Goal: Task Accomplishment & Management: Complete application form

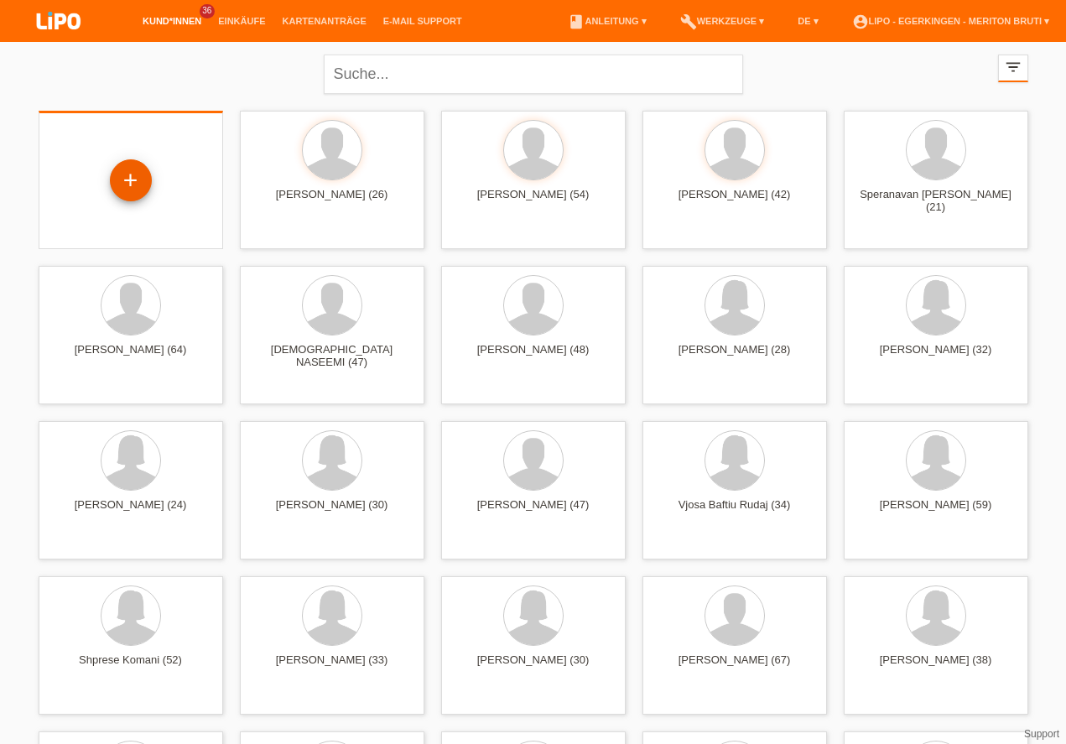
click at [128, 189] on div "+" at bounding box center [131, 180] width 40 height 29
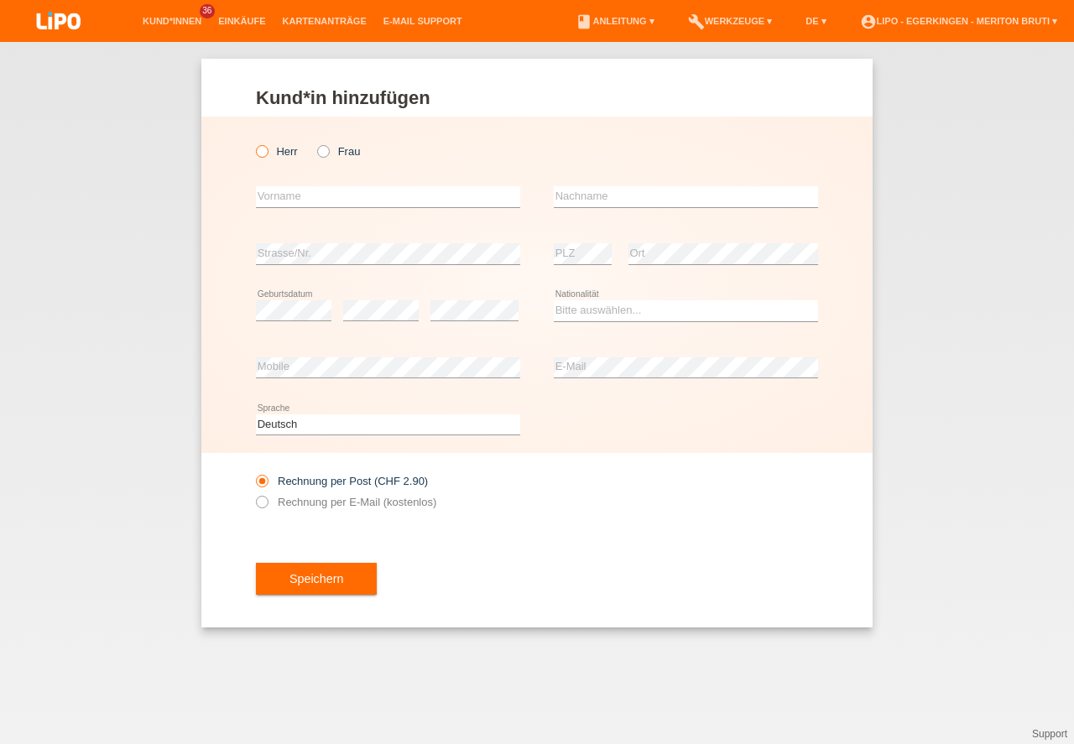
click at [253, 143] on icon at bounding box center [253, 143] width 0 height 0
click at [259, 150] on input "Herr" at bounding box center [261, 150] width 11 height 11
radio input "true"
click at [288, 195] on input "text" at bounding box center [388, 196] width 264 height 21
type input "martin"
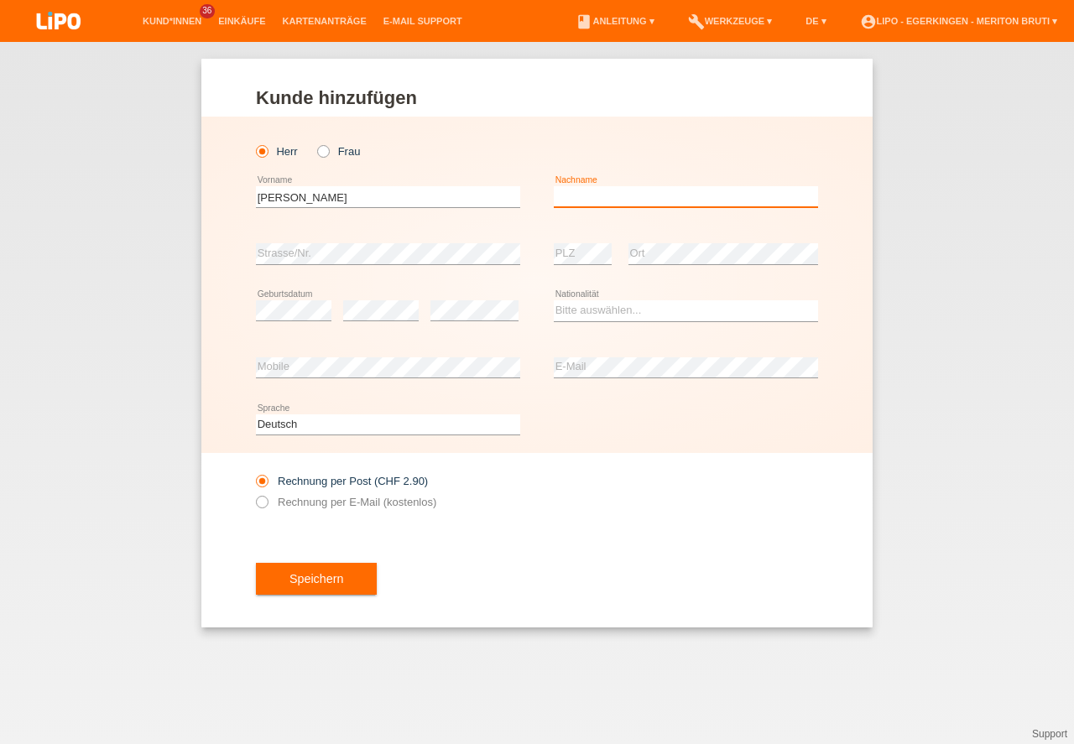
click at [630, 192] on input "text" at bounding box center [686, 196] width 264 height 21
type input "J"
type input "[PERSON_NAME]"
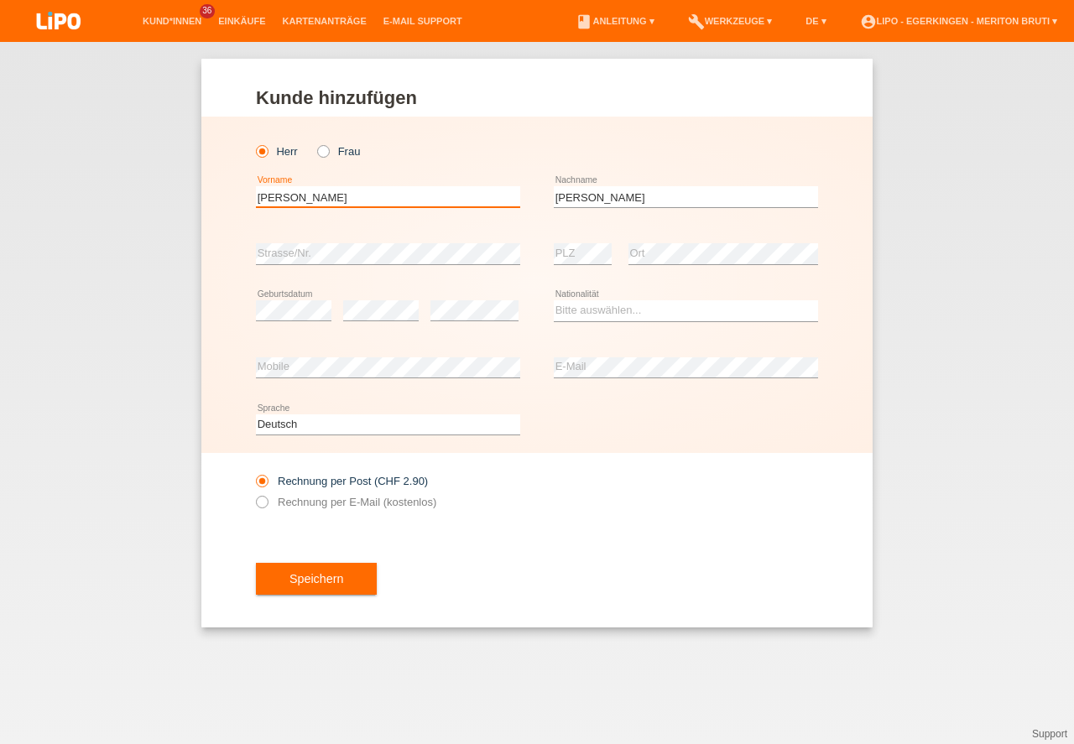
click at [264, 197] on input "martin" at bounding box center [388, 196] width 264 height 21
type input "[PERSON_NAME]"
click at [717, 314] on select "Bitte auswählen... Schweiz Deutschland Liechtenstein Österreich ------------ Af…" at bounding box center [686, 310] width 264 height 20
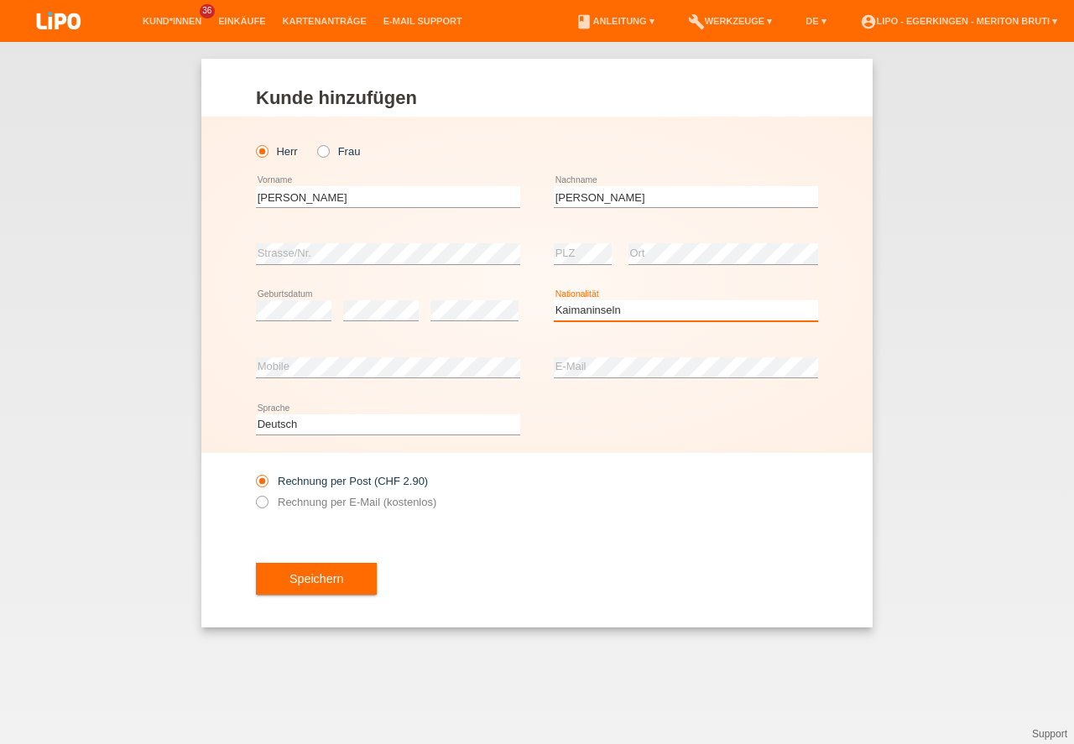
drag, startPoint x: 603, startPoint y: 513, endPoint x: 435, endPoint y: 383, distance: 212.3
select select "XK"
click at [0, 0] on option "Kosovo" at bounding box center [0, 0] width 0 height 0
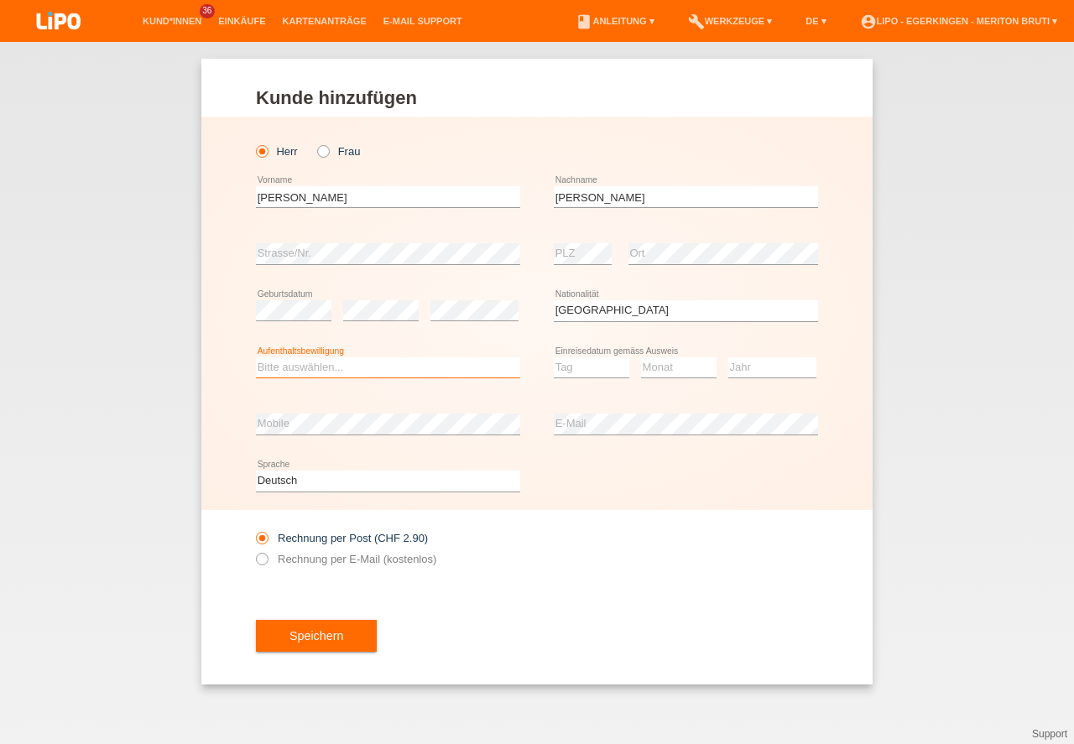
click at [342, 369] on select "Bitte auswählen... C B B - Flüchtlingsstatus Andere" at bounding box center [388, 367] width 264 height 20
select select "C"
click at [0, 0] on option "C" at bounding box center [0, 0] width 0 height 0
click at [588, 364] on select "Tag 01 02 03 04 05 06 07 08 09 10 11" at bounding box center [591, 367] width 75 height 20
select select "20"
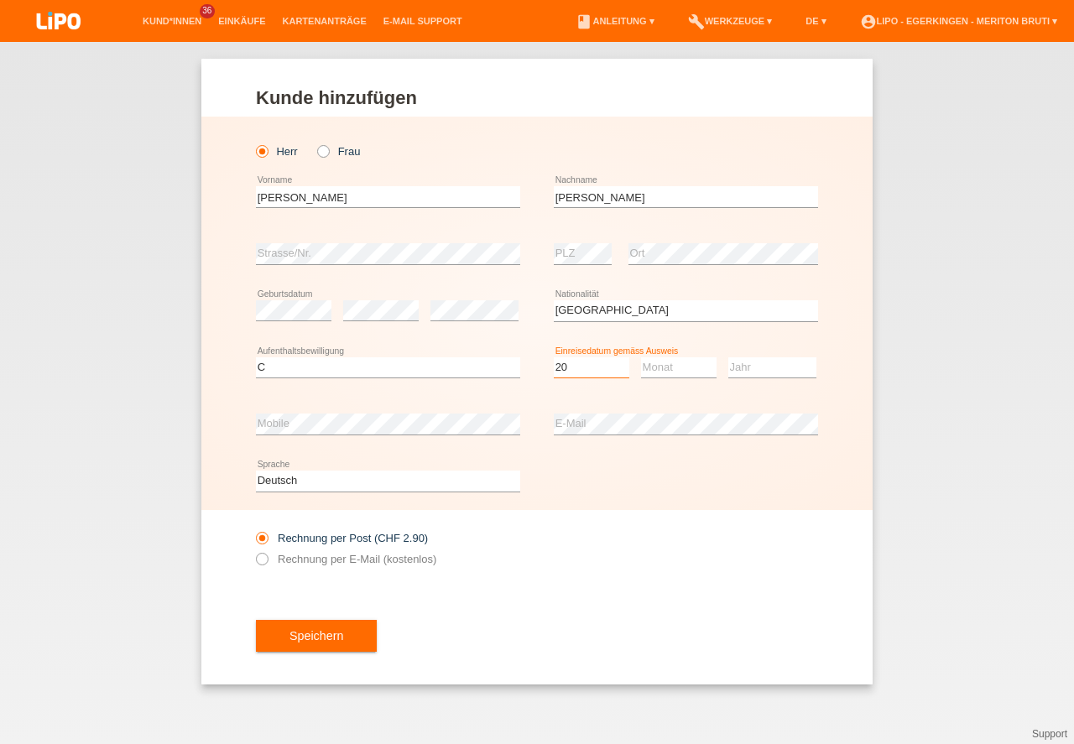
click at [0, 0] on option "20" at bounding box center [0, 0] width 0 height 0
click at [685, 377] on select "Monat 01 02 03 04 05 06 07 08 09 10 11" at bounding box center [678, 367] width 75 height 20
click at [679, 367] on select "Monat 01 02 03 04 05 06 07 08 09 10 11" at bounding box center [678, 367] width 75 height 20
select select "03"
click at [0, 0] on option "03" at bounding box center [0, 0] width 0 height 0
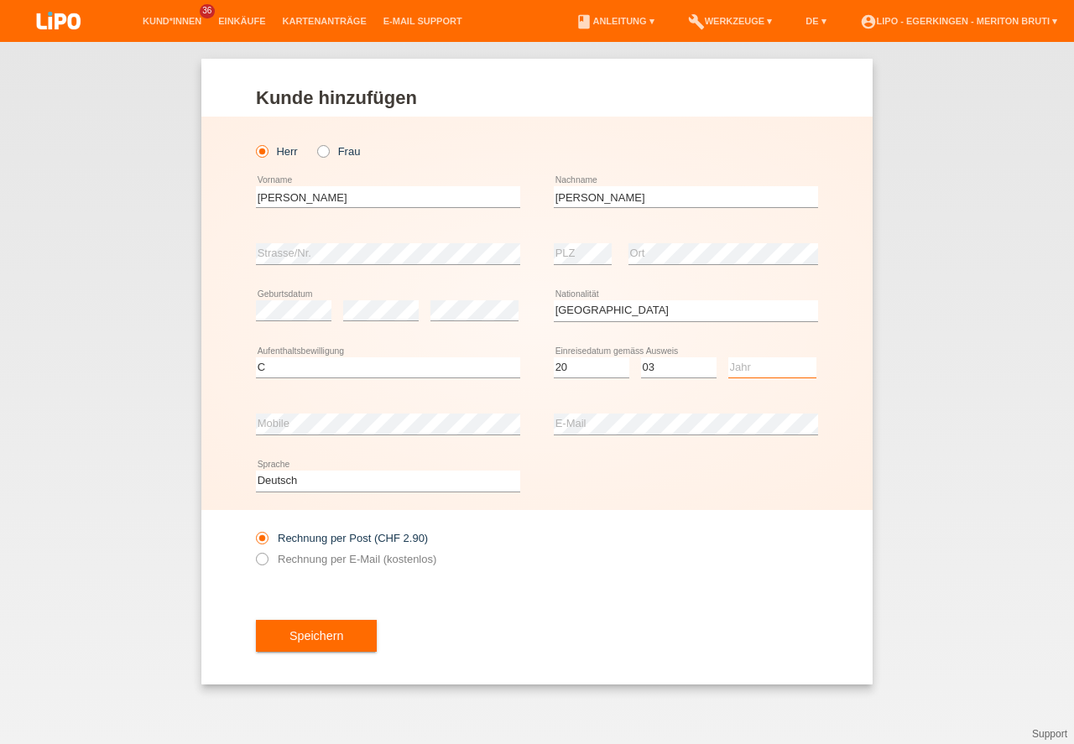
click at [774, 364] on select "Jahr 2025 2024 2023 2022 2021 2020 2019 2018 2017 2016 2015 2014 2013 2012 2011…" at bounding box center [772, 367] width 88 height 20
select select "2005"
click at [0, 0] on option "2005" at bounding box center [0, 0] width 0 height 0
click at [329, 638] on button "Speichern" at bounding box center [316, 636] width 121 height 32
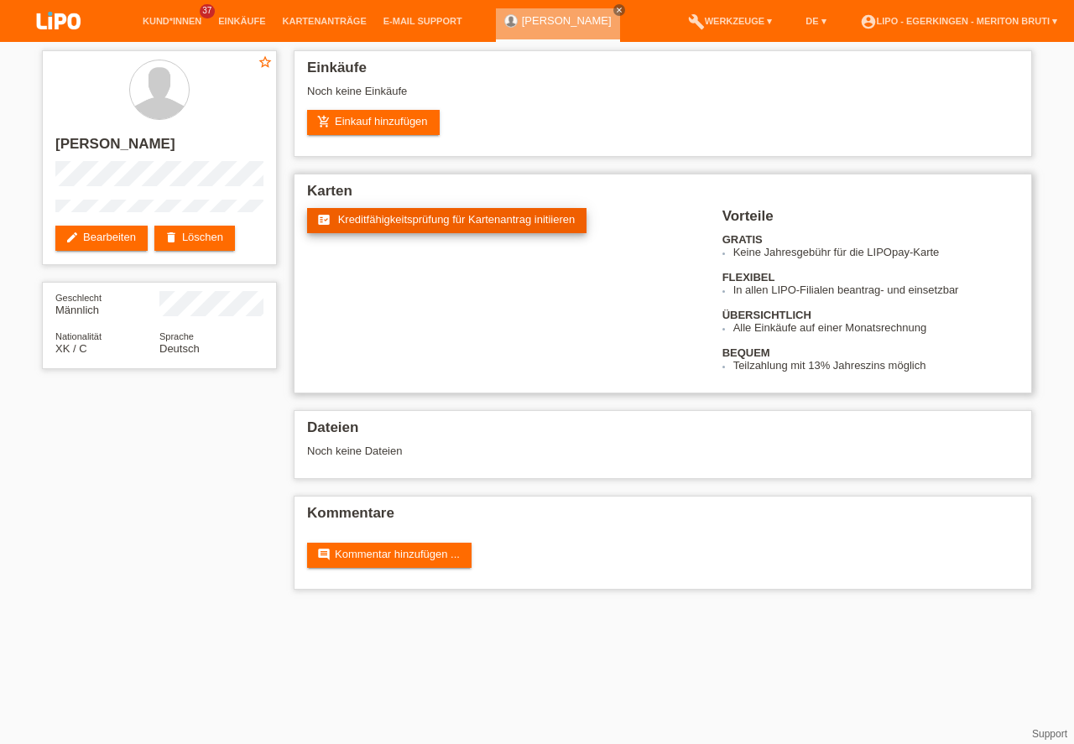
click at [540, 228] on link "fact_check Kreditfähigkeitsprüfung für Kartenantrag initiieren" at bounding box center [446, 220] width 279 height 25
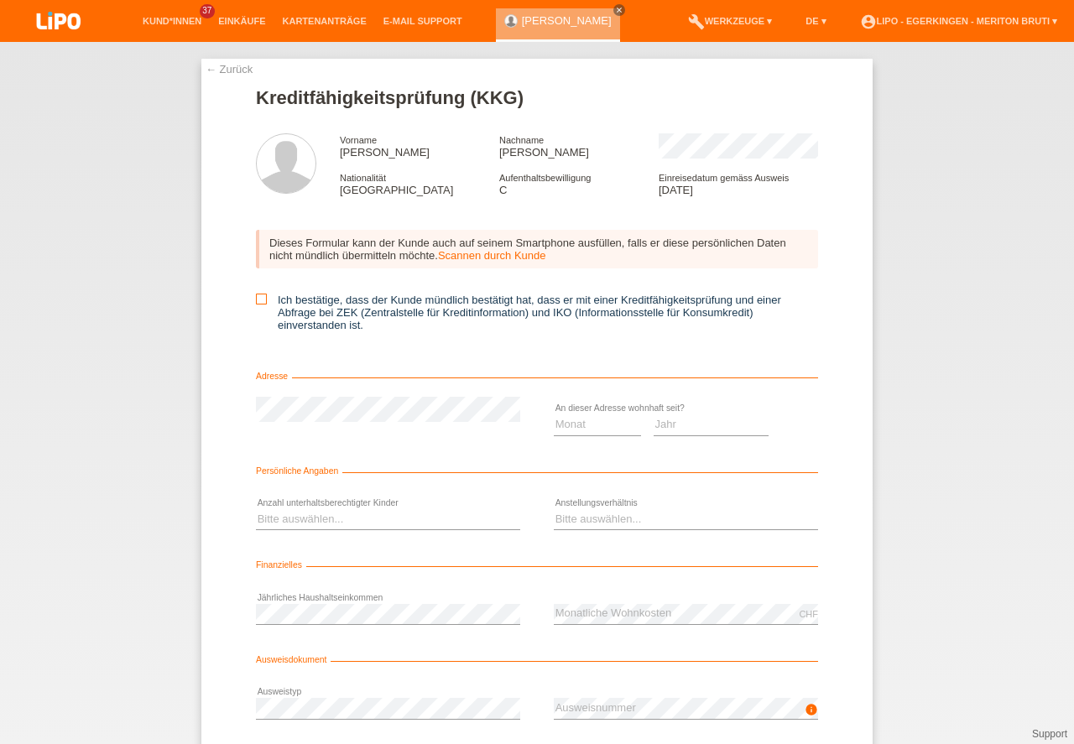
click at [259, 299] on icon at bounding box center [261, 299] width 11 height 11
click at [259, 299] on input "Ich bestätige, dass der Kunde mündlich bestätigt hat, dass er mit einer Kreditf…" at bounding box center [261, 299] width 11 height 11
checkbox input "true"
click at [686, 426] on select "Jahr 2025 2024 2023 2022 2021 2020 2019 2018 2017 2016 2015 2014 2013 2012 2011…" at bounding box center [711, 424] width 116 height 20
select select "2005"
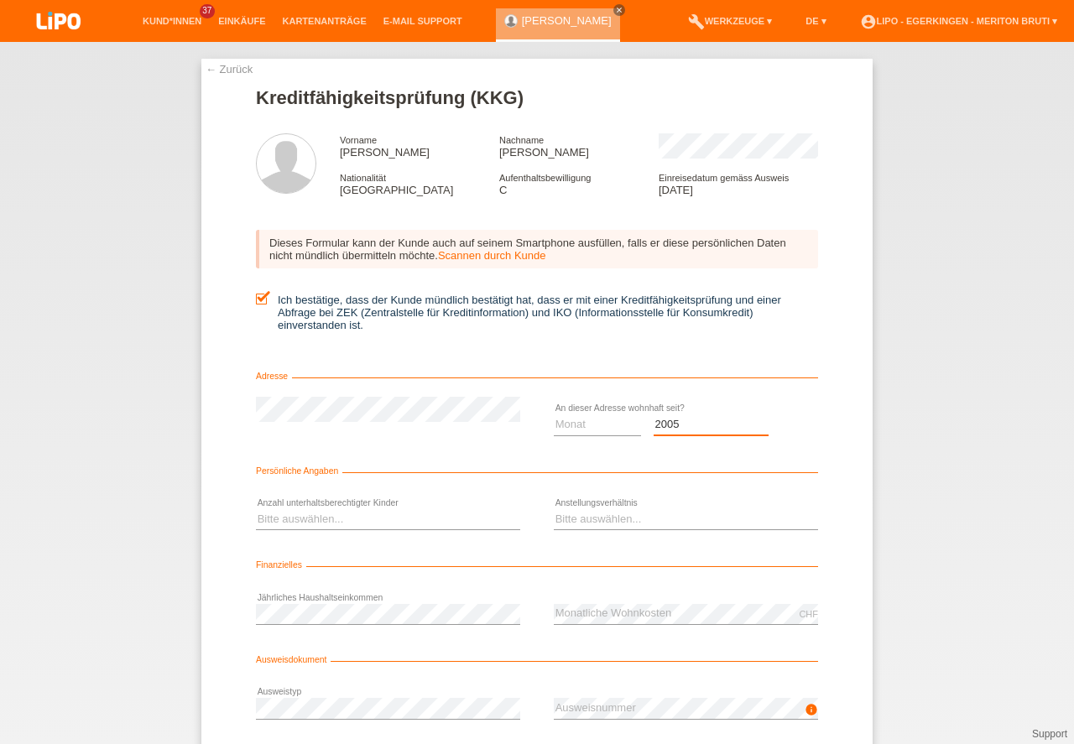
click at [0, 0] on option "2005" at bounding box center [0, 0] width 0 height 0
click at [597, 421] on select "Monat 01 02 03 04 05 06 07 08 09 10" at bounding box center [597, 424] width 87 height 20
select select "03"
click at [0, 0] on option "03" at bounding box center [0, 0] width 0 height 0
click at [340, 519] on select "Bitte auswählen... 0 1 2 3 4 5 6 7 8 9" at bounding box center [388, 519] width 264 height 20
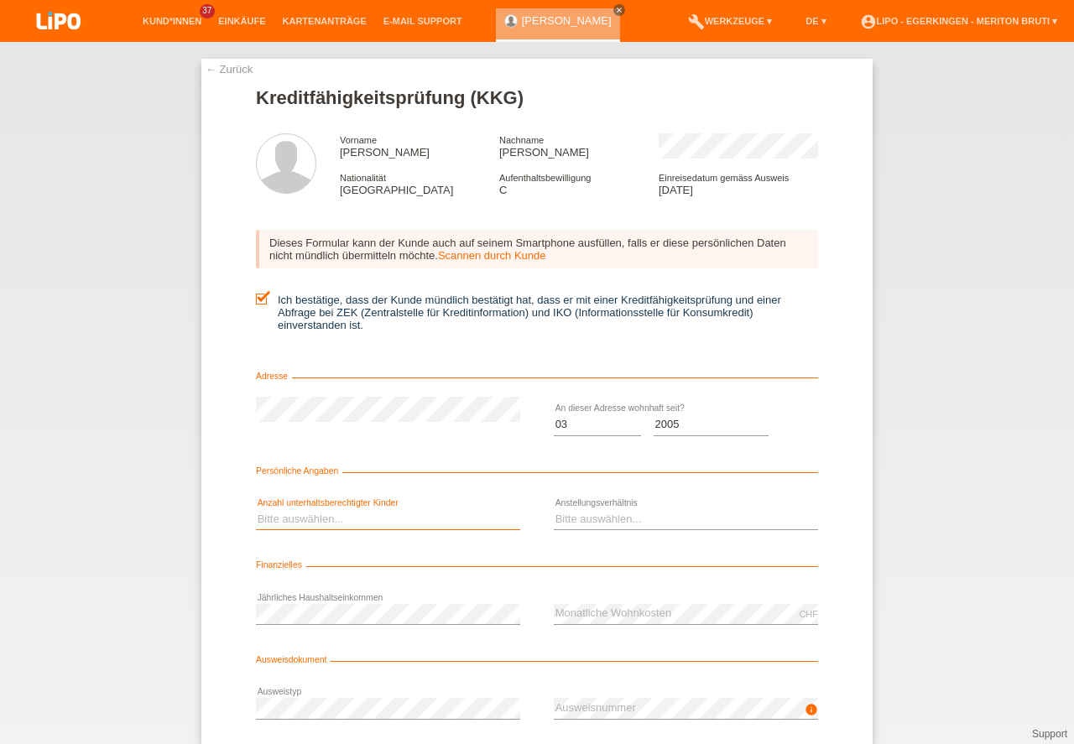
select select "0"
click at [0, 0] on option "0" at bounding box center [0, 0] width 0 height 0
click at [581, 517] on select "Bitte auswählen... Unbefristet Befristet Lehrling/Student Pensioniert Nicht arb…" at bounding box center [686, 519] width 264 height 20
select select "UNLIMITED"
click at [0, 0] on option "Unbefristet" at bounding box center [0, 0] width 0 height 0
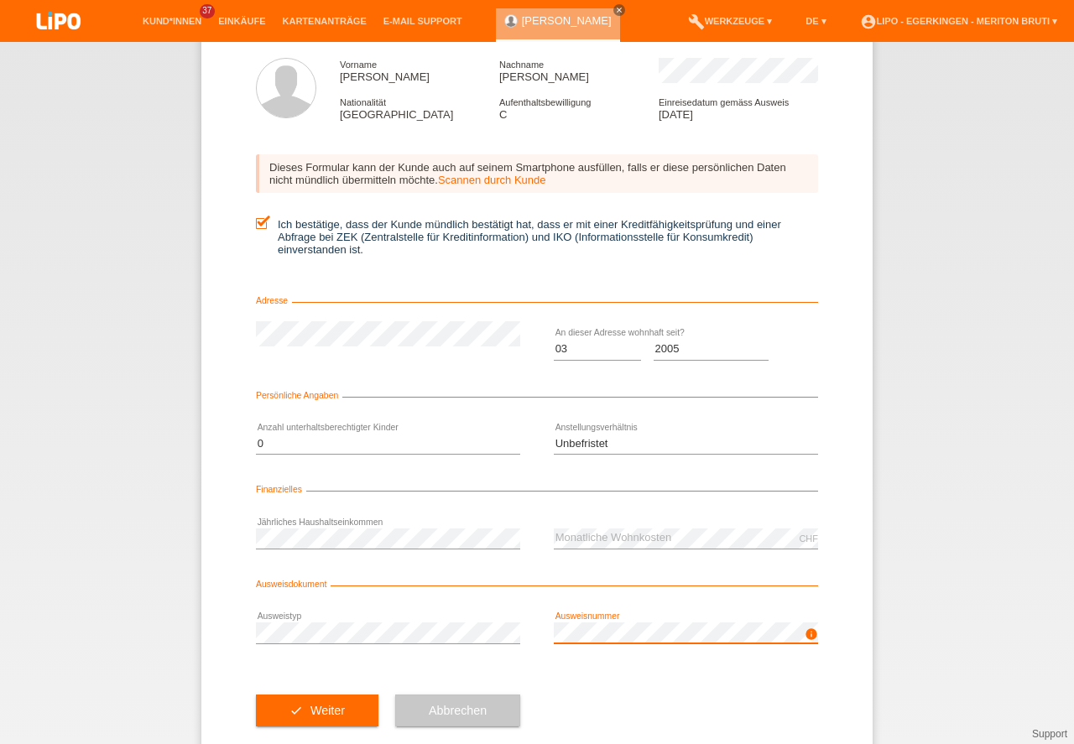
scroll to position [111, 0]
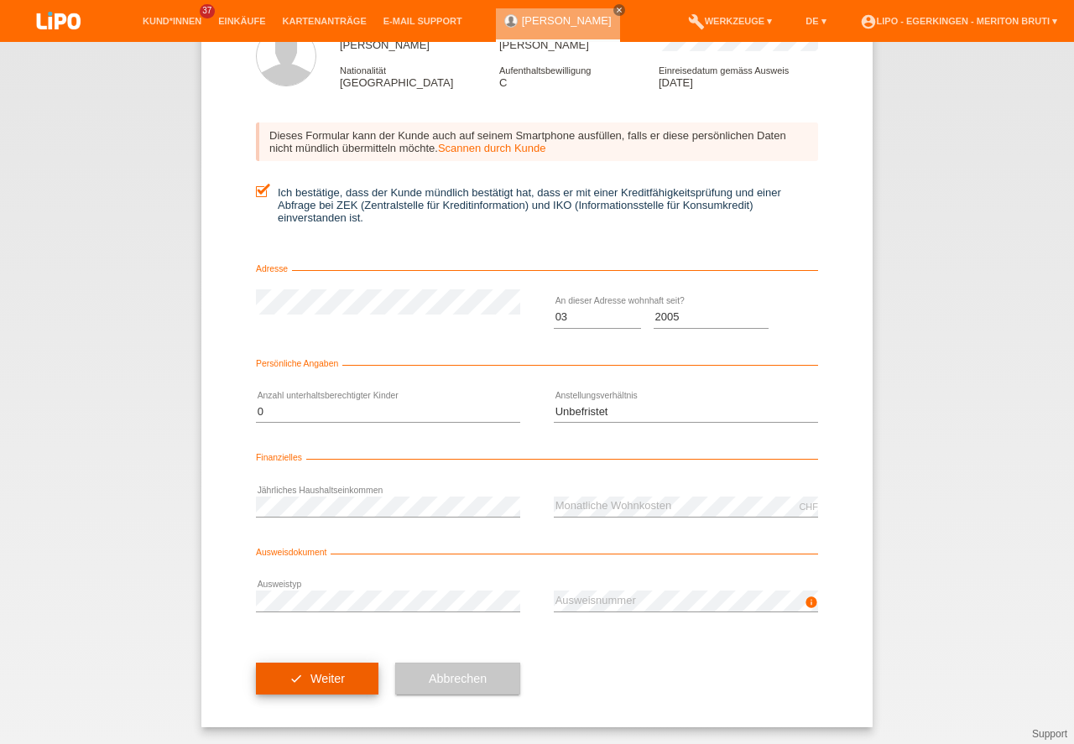
click at [341, 673] on button "check Weiter" at bounding box center [317, 679] width 122 height 32
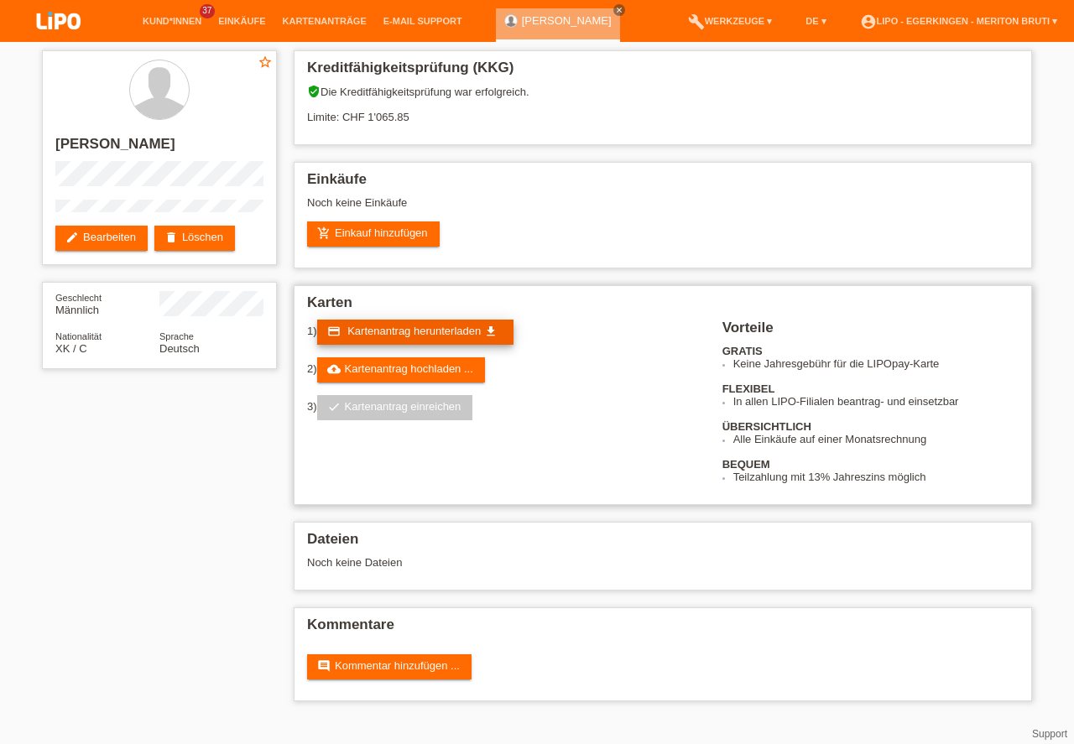
click at [461, 332] on span "Kartenantrag herunterladen" at bounding box center [413, 331] width 133 height 13
click at [480, 444] on div "1) credit_card Kartenantrag herunterladen get_app 2) cloud_upload Kartenantrag …" at bounding box center [662, 402] width 711 height 164
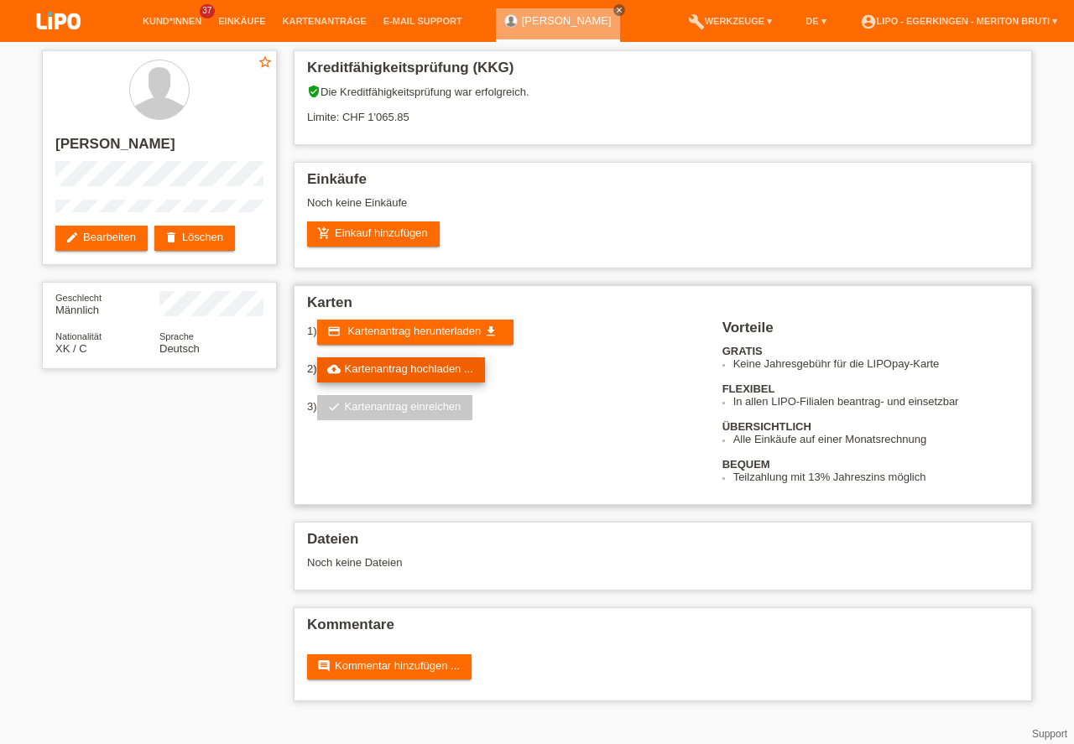
click at [463, 361] on link "cloud_upload Kartenantrag hochladen ..." at bounding box center [401, 369] width 168 height 25
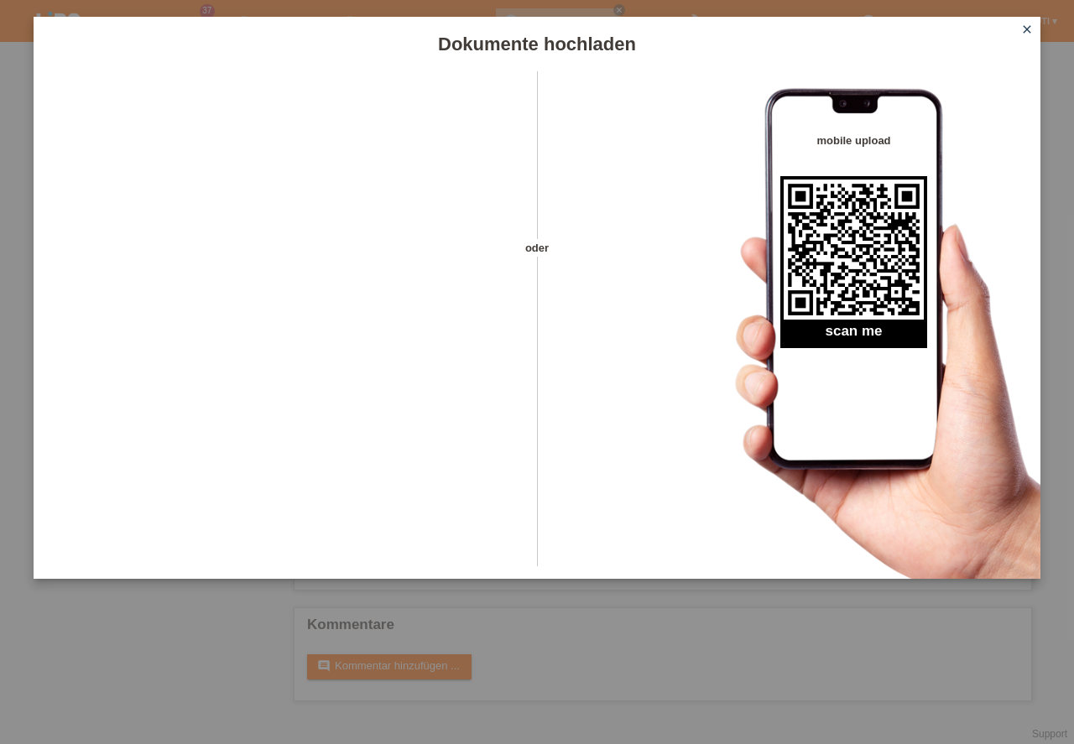
click at [1038, 484] on div "mobile upload scan me" at bounding box center [866, 325] width 347 height 508
click at [1028, 26] on icon "close" at bounding box center [1026, 29] width 13 height 13
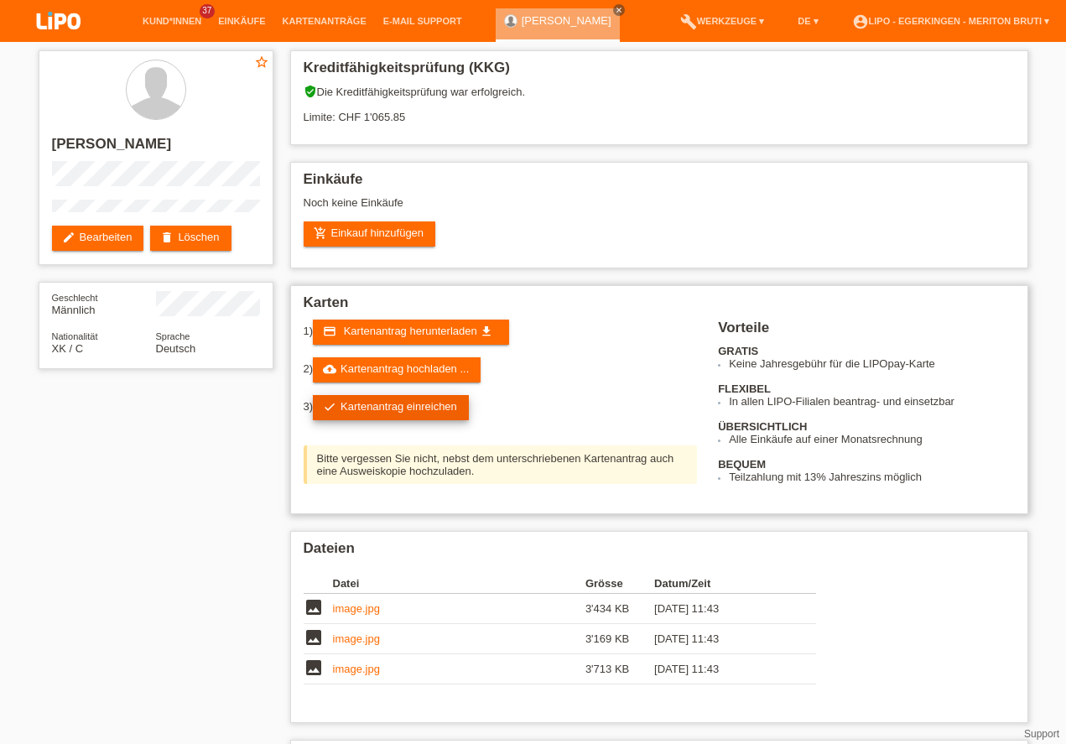
scroll to position [107, 0]
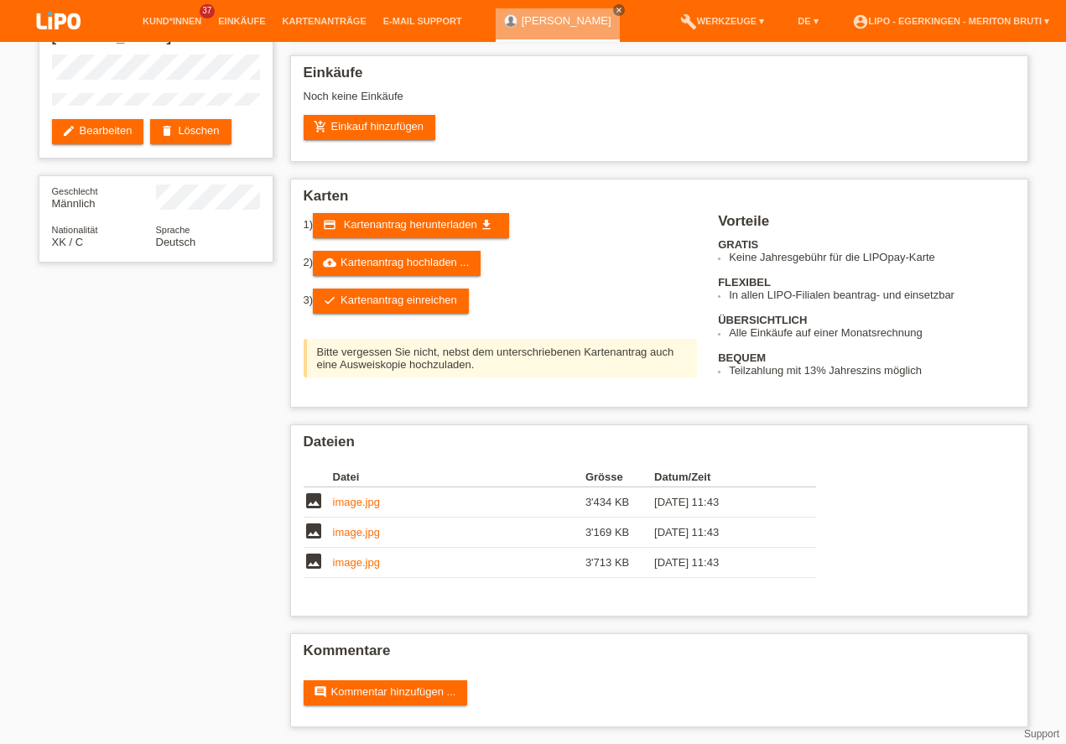
click at [197, 688] on div "star_border [PERSON_NAME] edit Bearbeiten delete Löschen Geschlecht Männlich Na…" at bounding box center [533, 339] width 1007 height 809
click at [439, 301] on link "check Kartenantrag einreichen" at bounding box center [391, 301] width 156 height 25
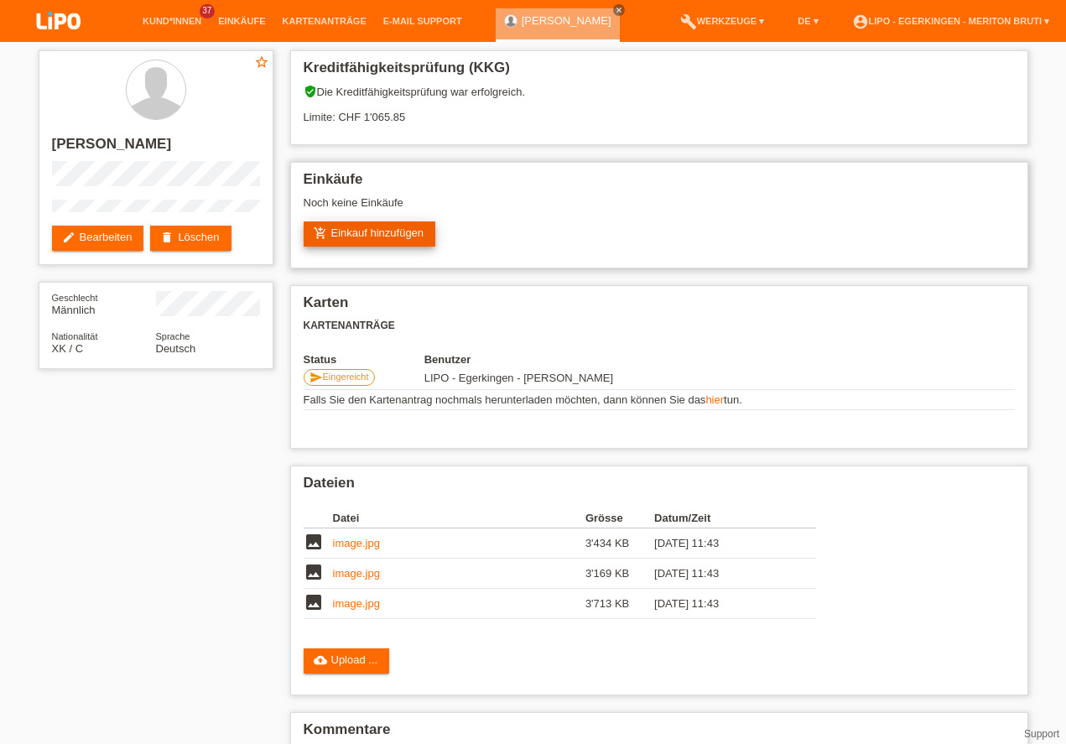
click at [393, 242] on link "add_shopping_cart Einkauf hinzufügen" at bounding box center [370, 233] width 133 height 25
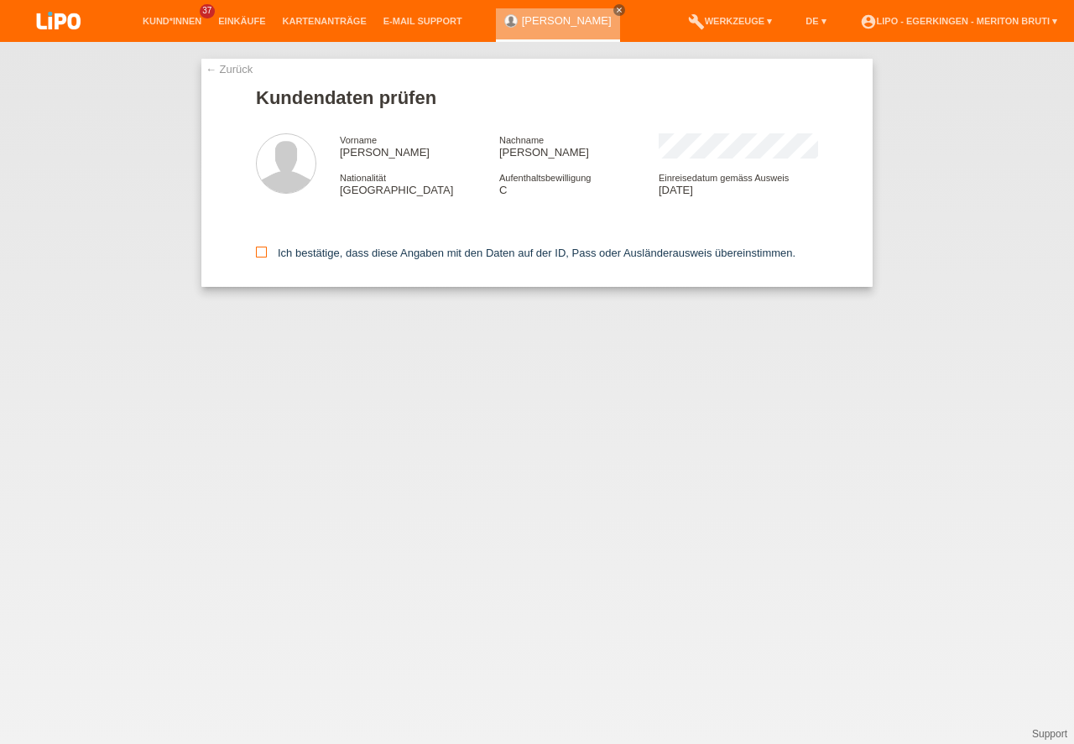
click at [261, 248] on icon at bounding box center [261, 252] width 11 height 11
click at [261, 248] on input "Ich bestätige, dass diese Angaben mit den Daten auf der ID, Pass oder Ausländer…" at bounding box center [261, 252] width 11 height 11
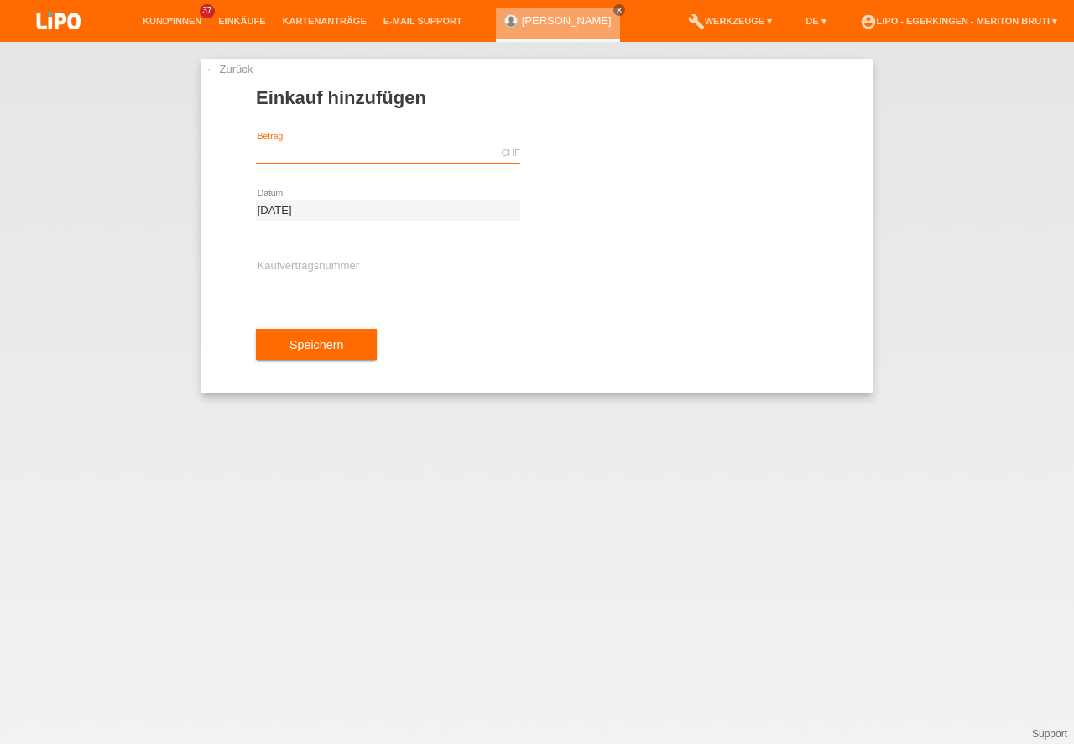
click at [389, 154] on input "text" at bounding box center [388, 153] width 264 height 21
type input "X"
type input "H"
type input "3"
type input "X"
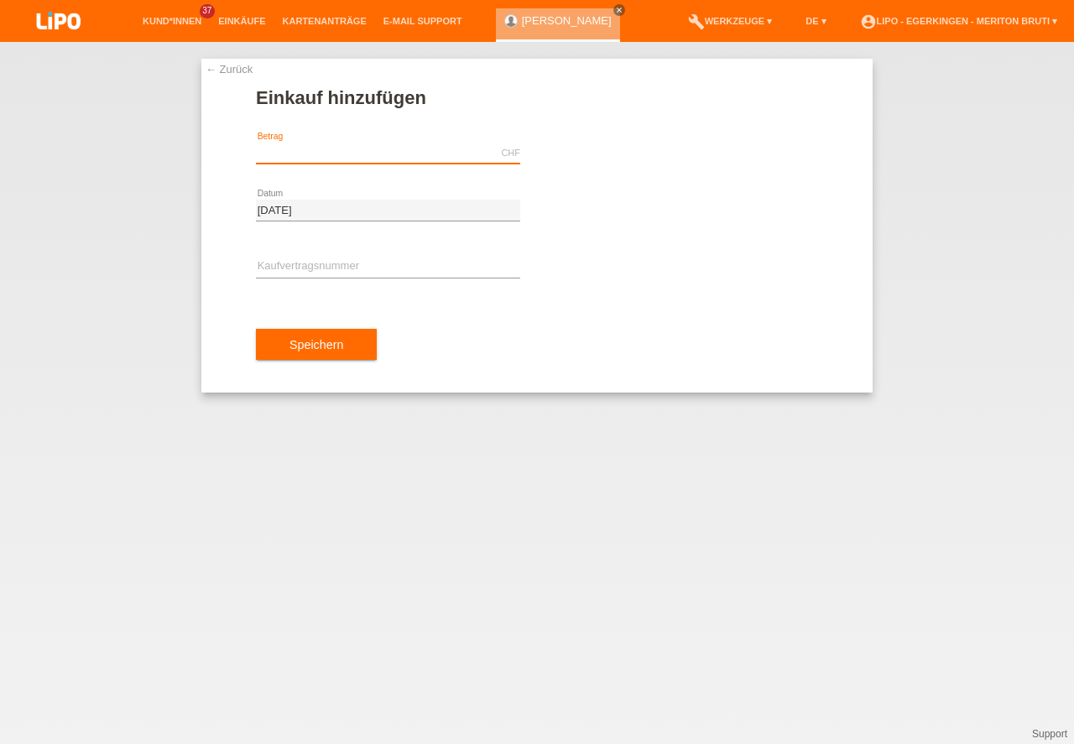
type input "H"
type input "GD"
type input "B"
type input "D"
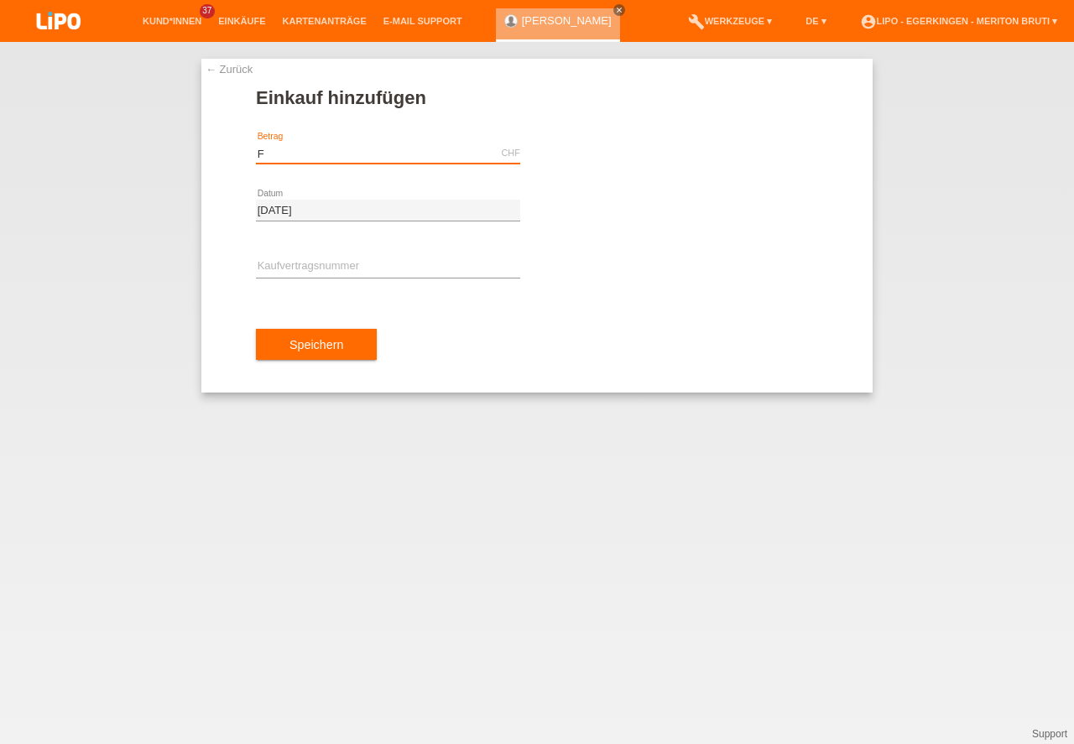
type input "FD"
type input "GF"
type input "D"
type input "H"
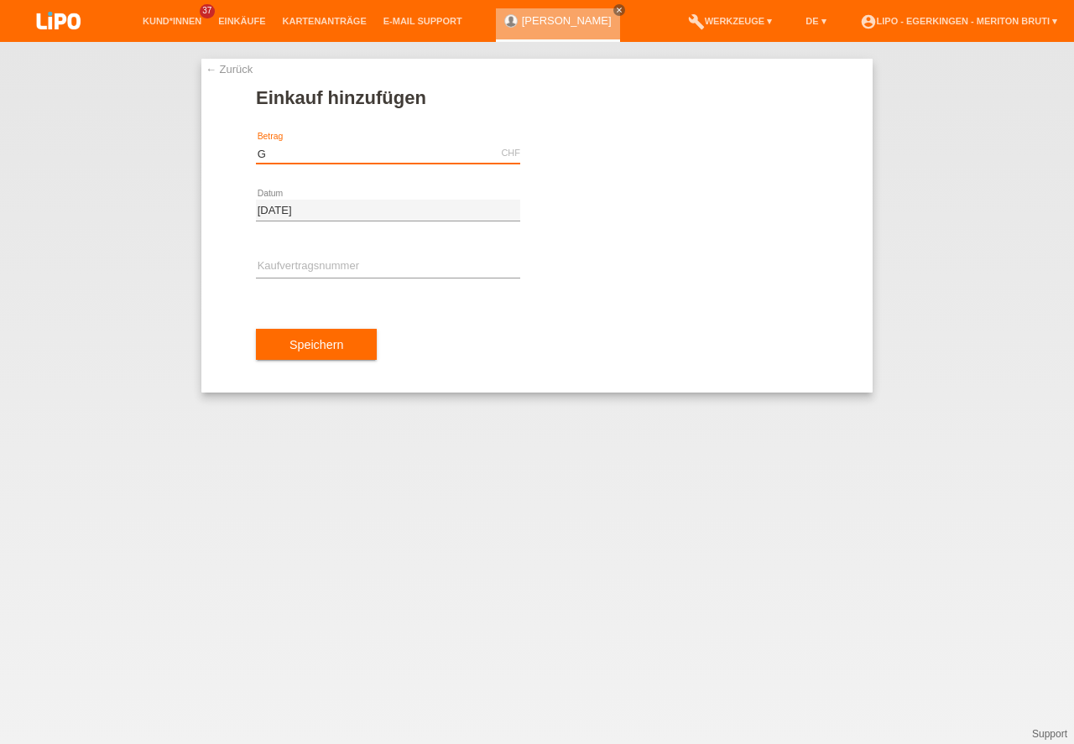
type input "GF"
type input "H"
type input "FG"
type input "x"
type input "ef"
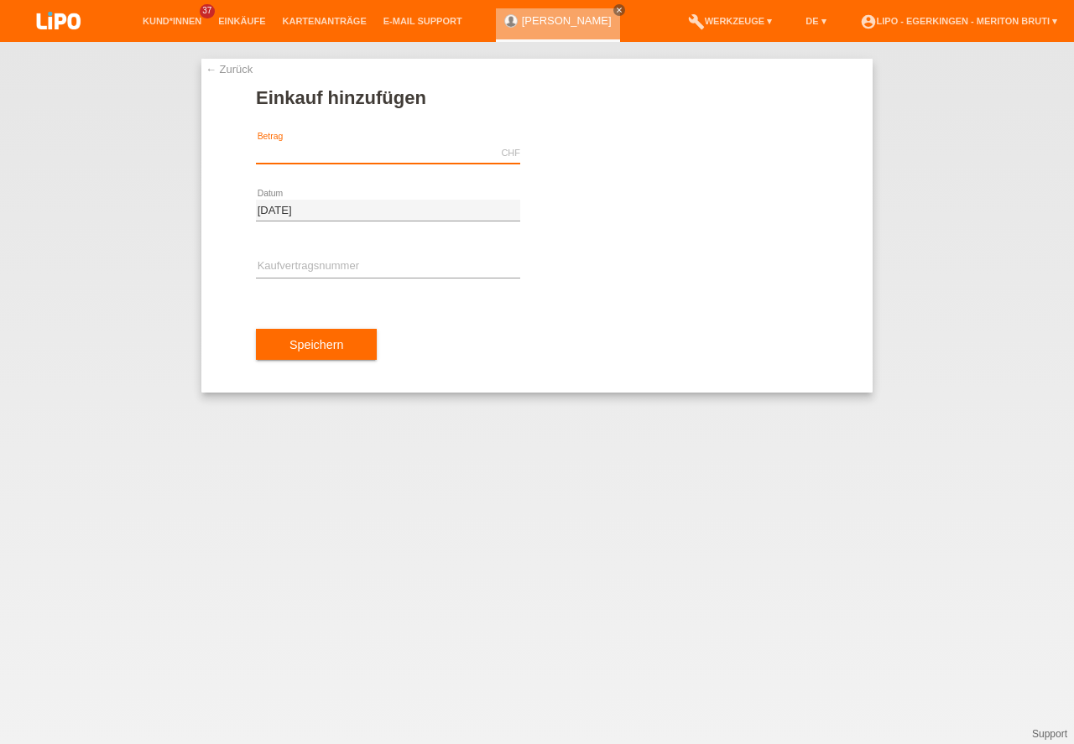
type input "f"
type input "r"
type input "gt"
type input "h"
type input "tr"
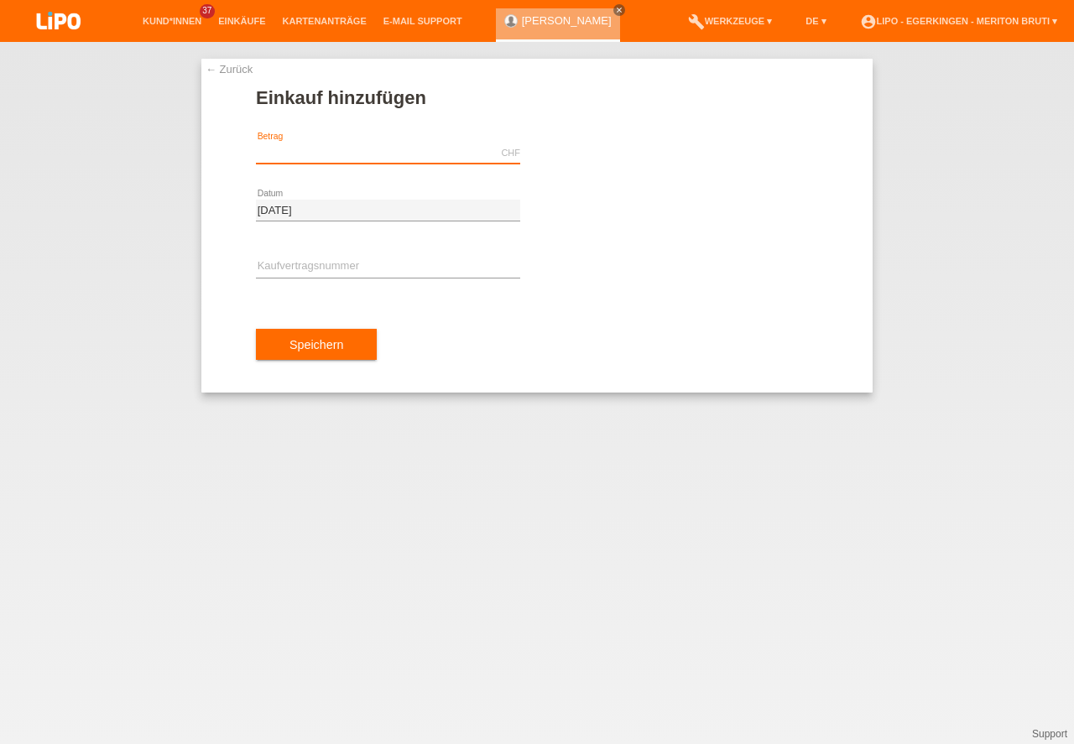
type input "u"
type input "tz"
type input "i"
type input "uil"
type input "tz"
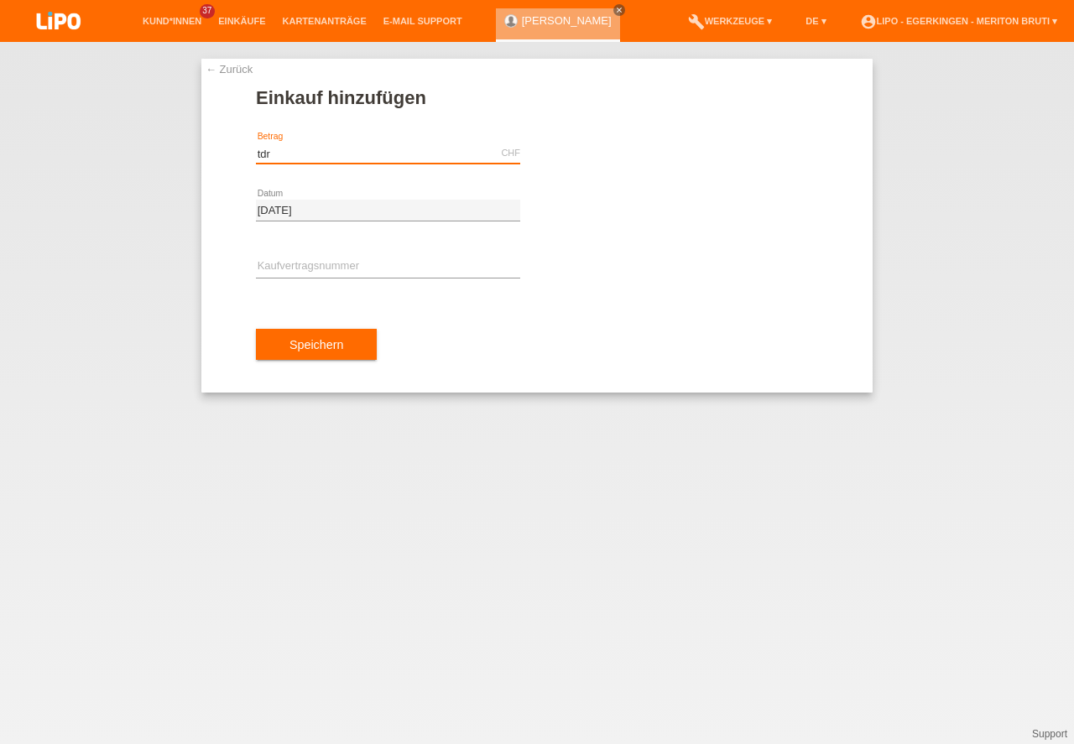
type input "tdrh"
type input "fg"
type input "f"
type input "g"
type input "r"
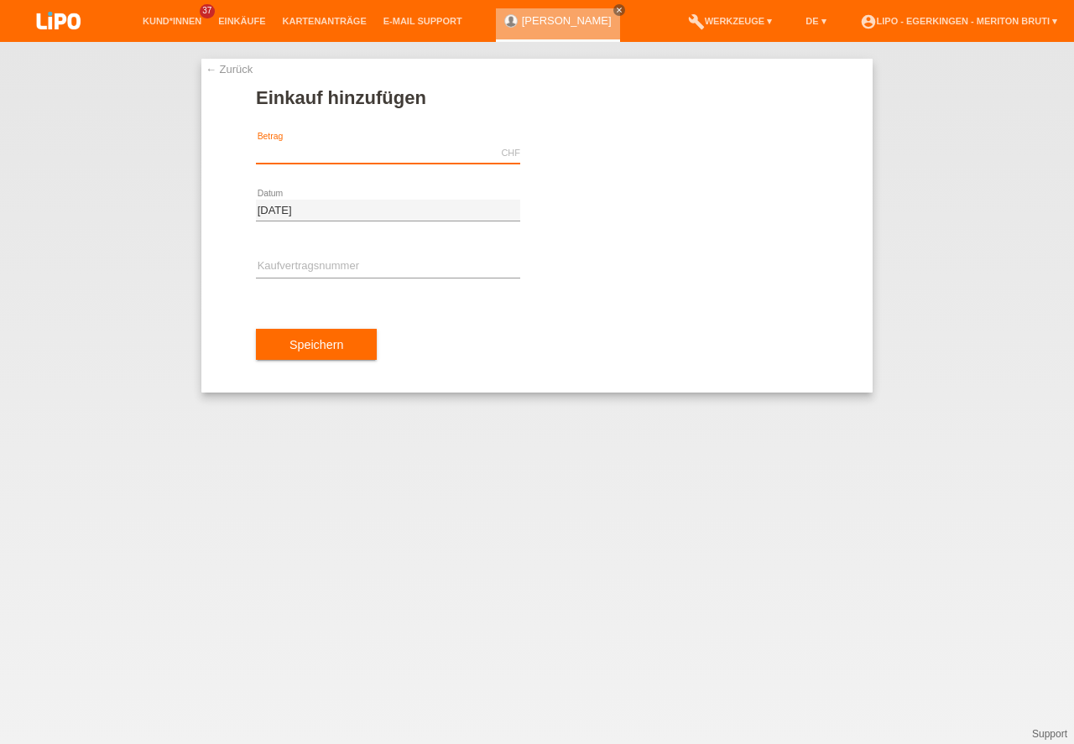
type input "g"
type input "fd"
type input "g"
type input "fd"
type input "g"
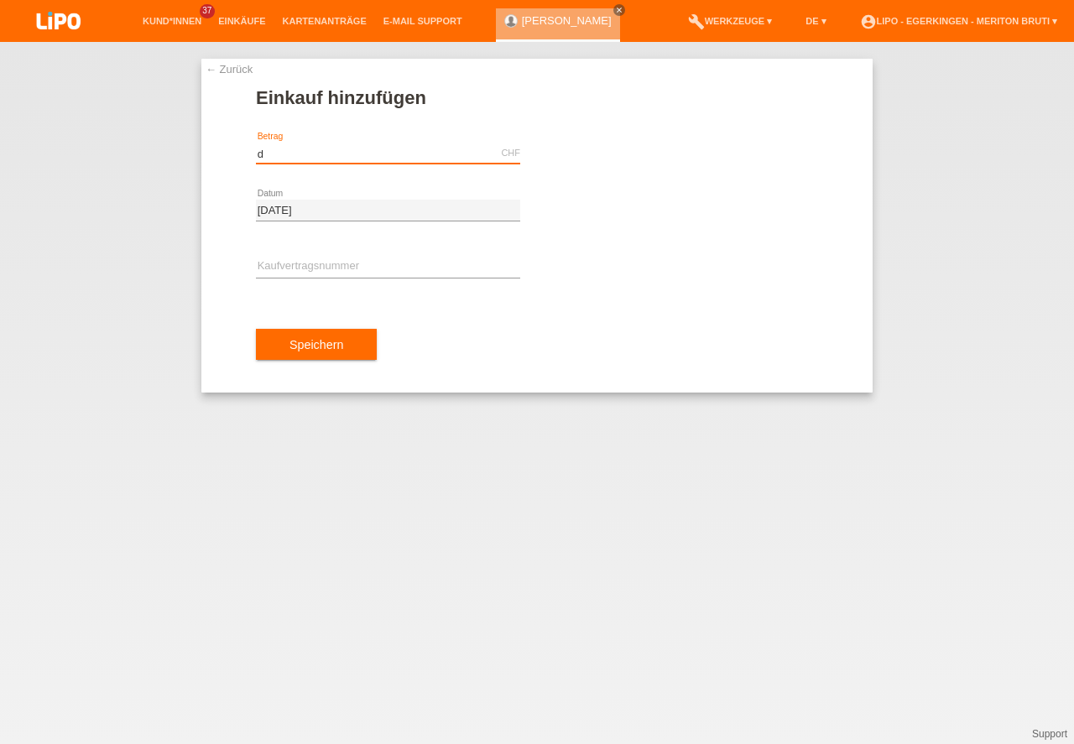
type input "dh"
type input "ggggggggggggggggggg"
type input "fds"
type input "xh"
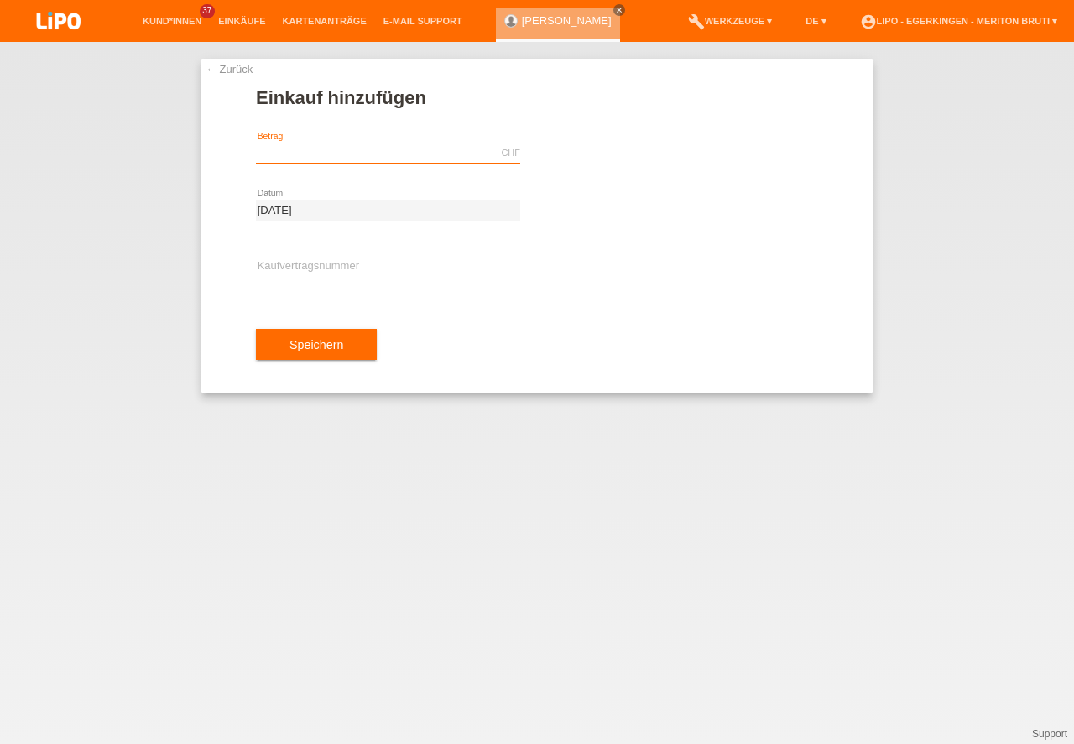
type input "x"
type input "h"
type input "x"
type input "h"
type input "xh"
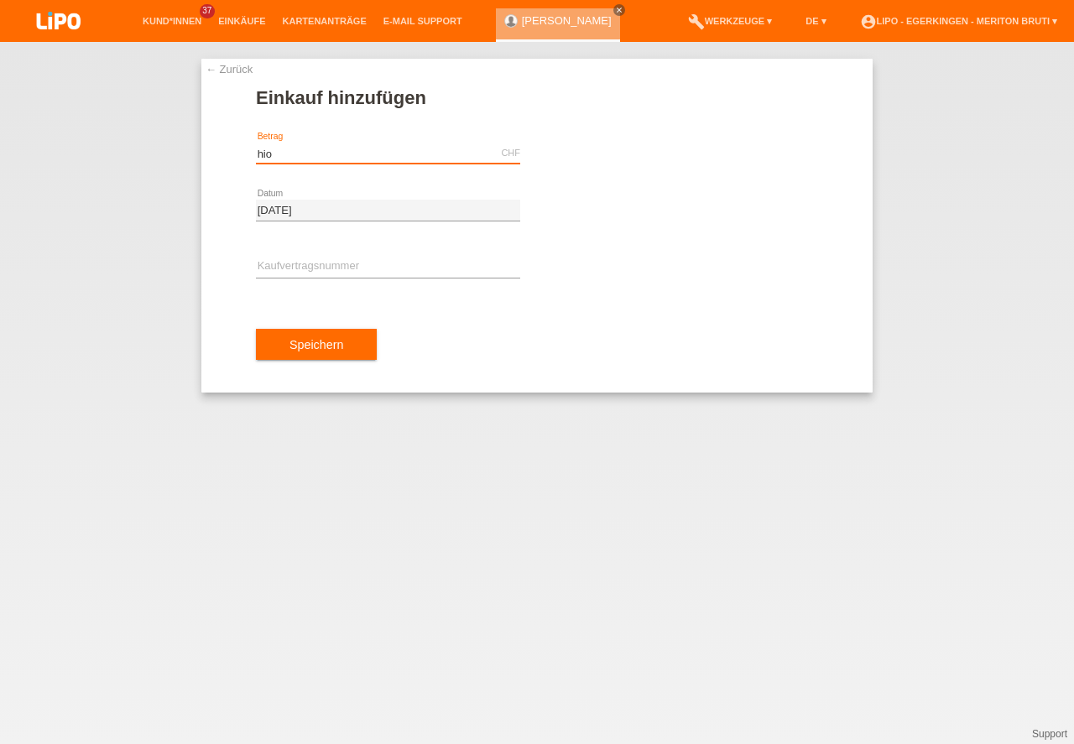
type input "hioä"
type input "ä"
type input "ö"
type input "3"
type input "748.20"
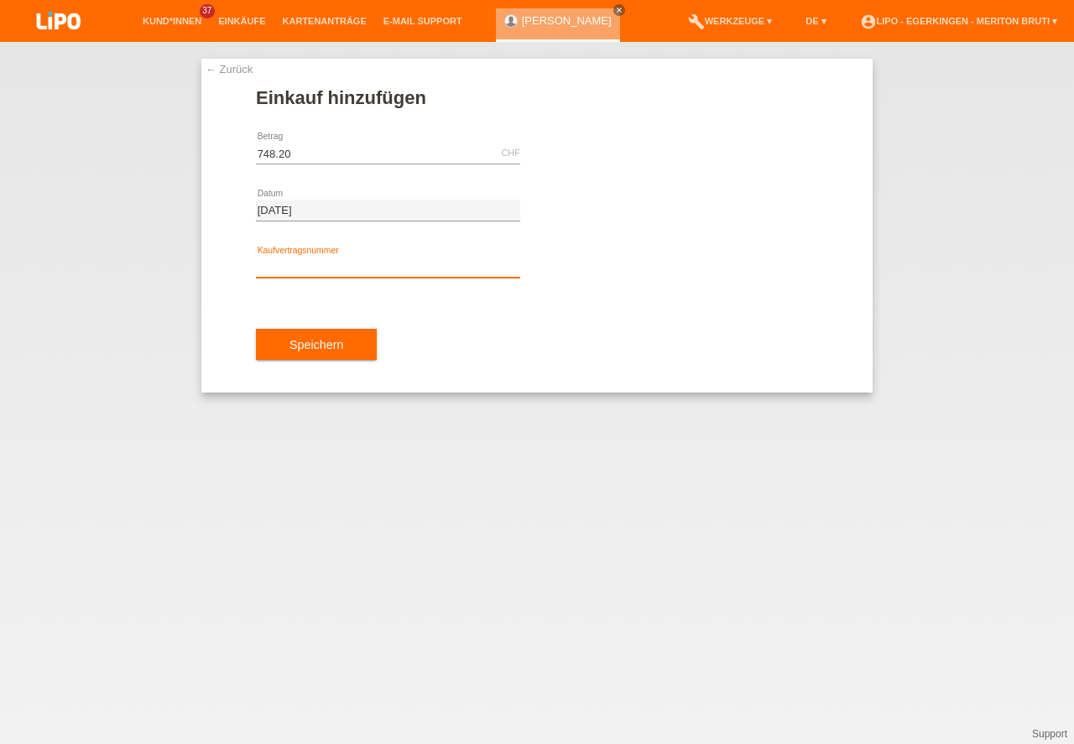
click at [382, 272] on input "text" at bounding box center [388, 267] width 264 height 21
type input "XH39UG"
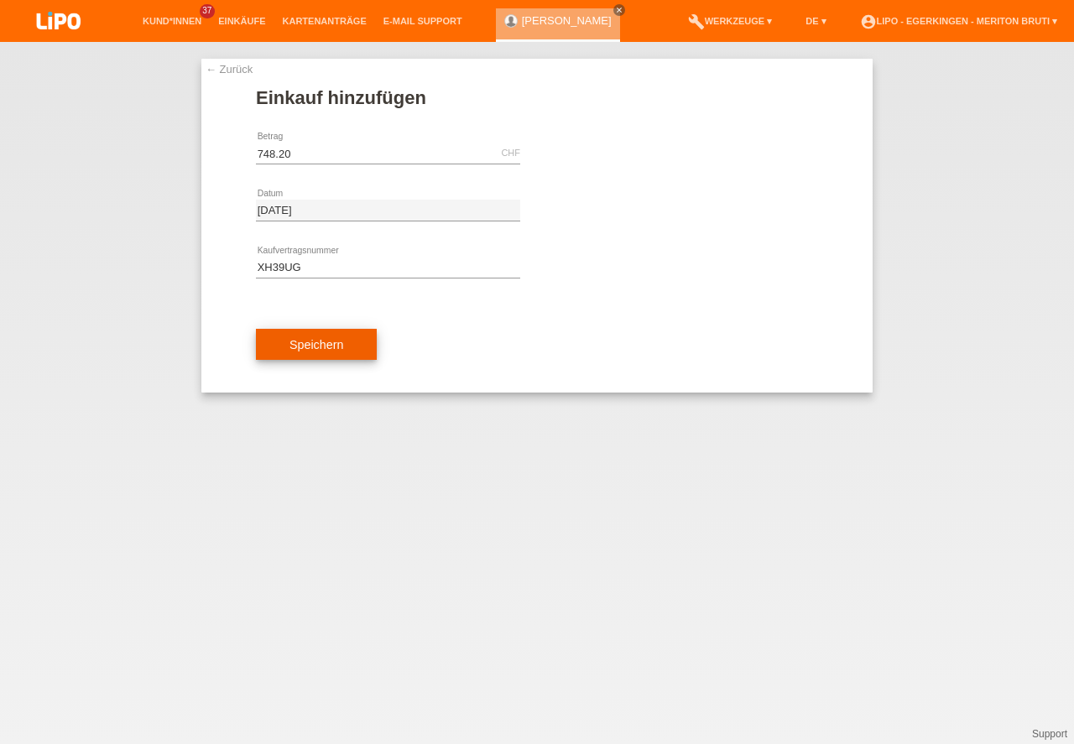
click at [308, 349] on button "Speichern" at bounding box center [316, 345] width 121 height 32
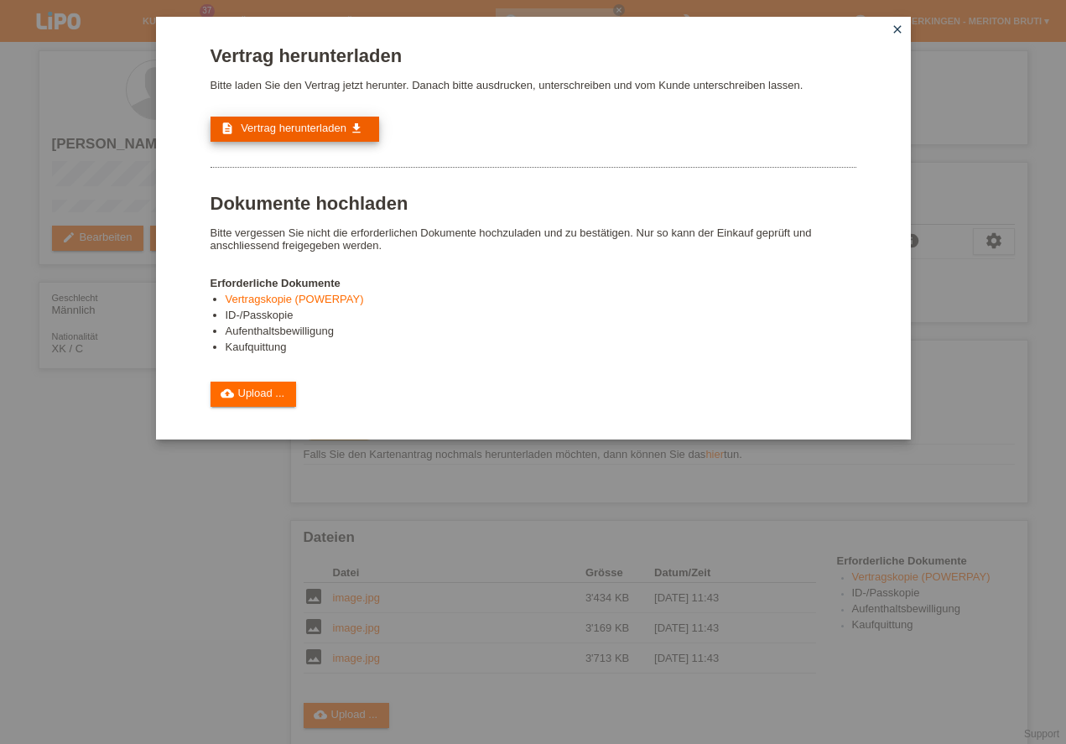
click at [298, 135] on link "description Vertrag herunterladen get_app" at bounding box center [295, 129] width 169 height 25
click at [704, 325] on li "ID-/Passkopie" at bounding box center [541, 317] width 631 height 16
click at [895, 23] on icon "close" at bounding box center [897, 29] width 13 height 13
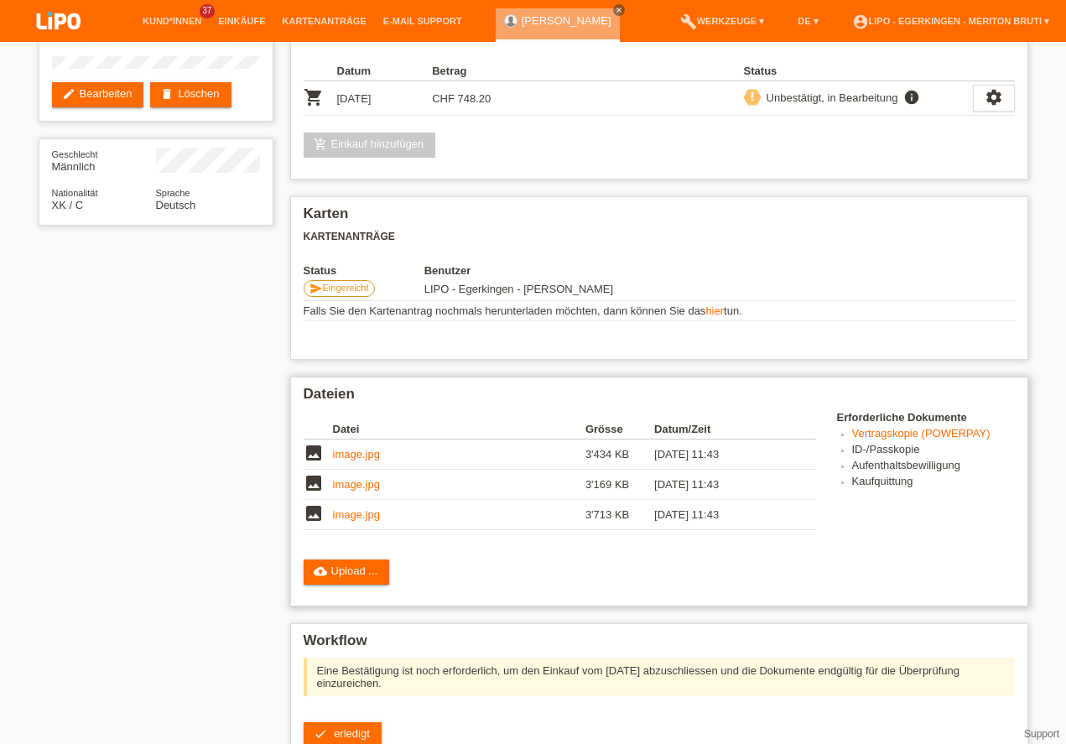
scroll to position [191, 0]
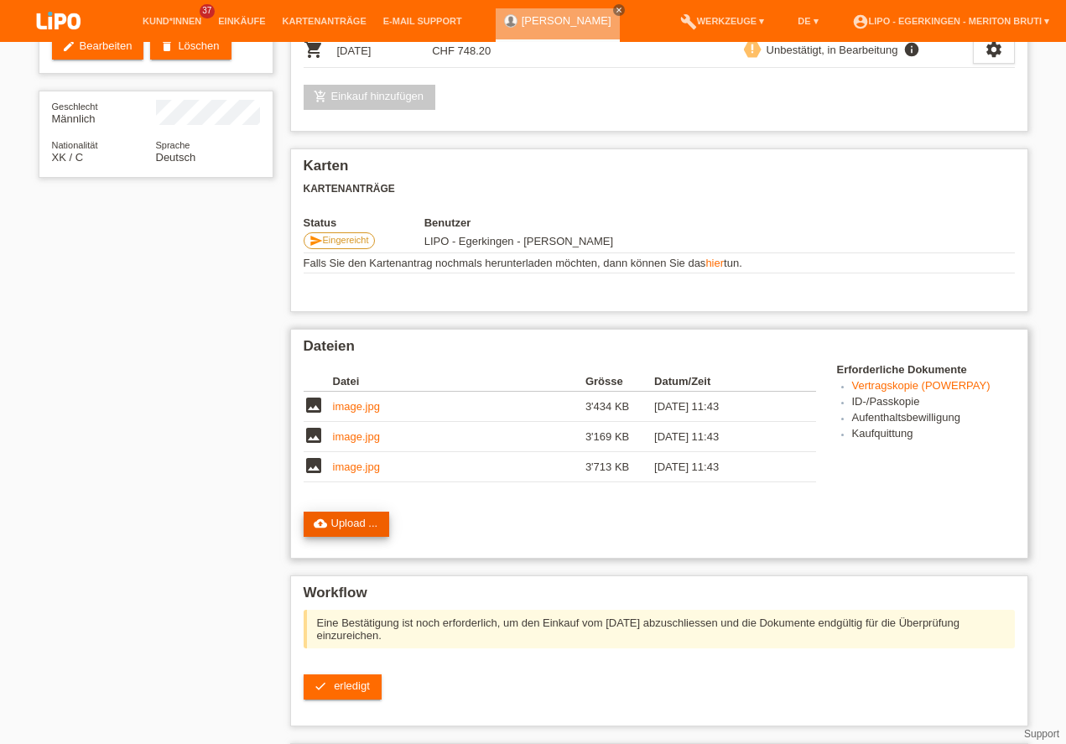
click at [345, 524] on link "cloud_upload Upload ..." at bounding box center [347, 524] width 86 height 25
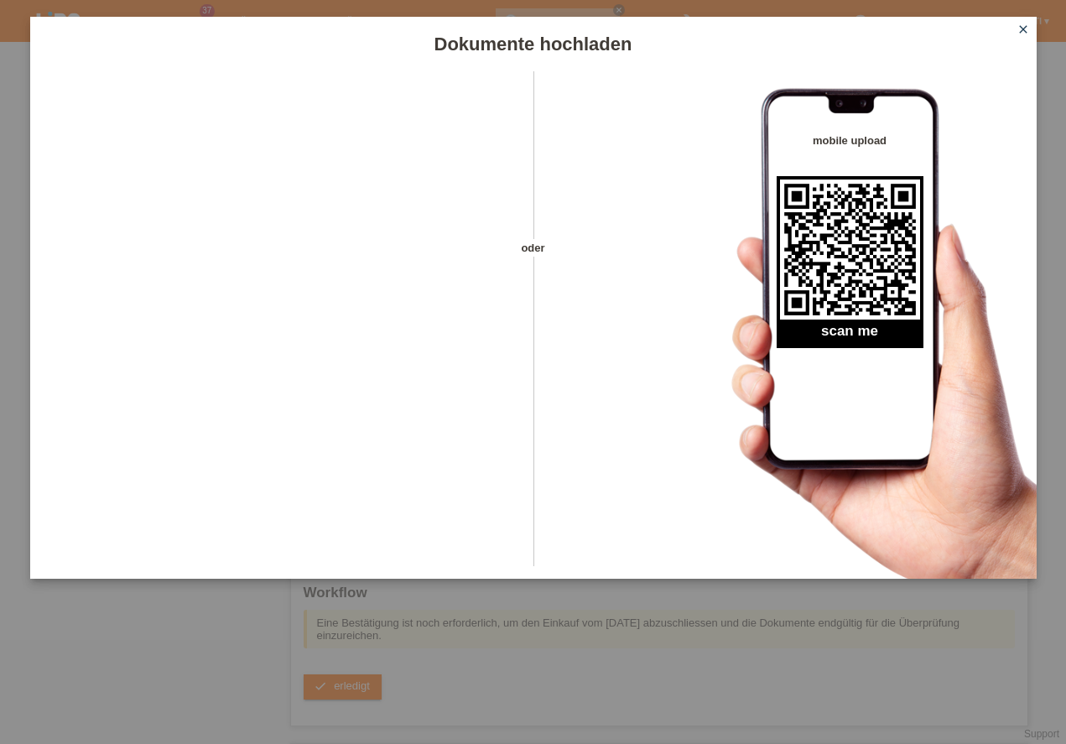
click at [1019, 29] on icon "close" at bounding box center [1023, 29] width 13 height 13
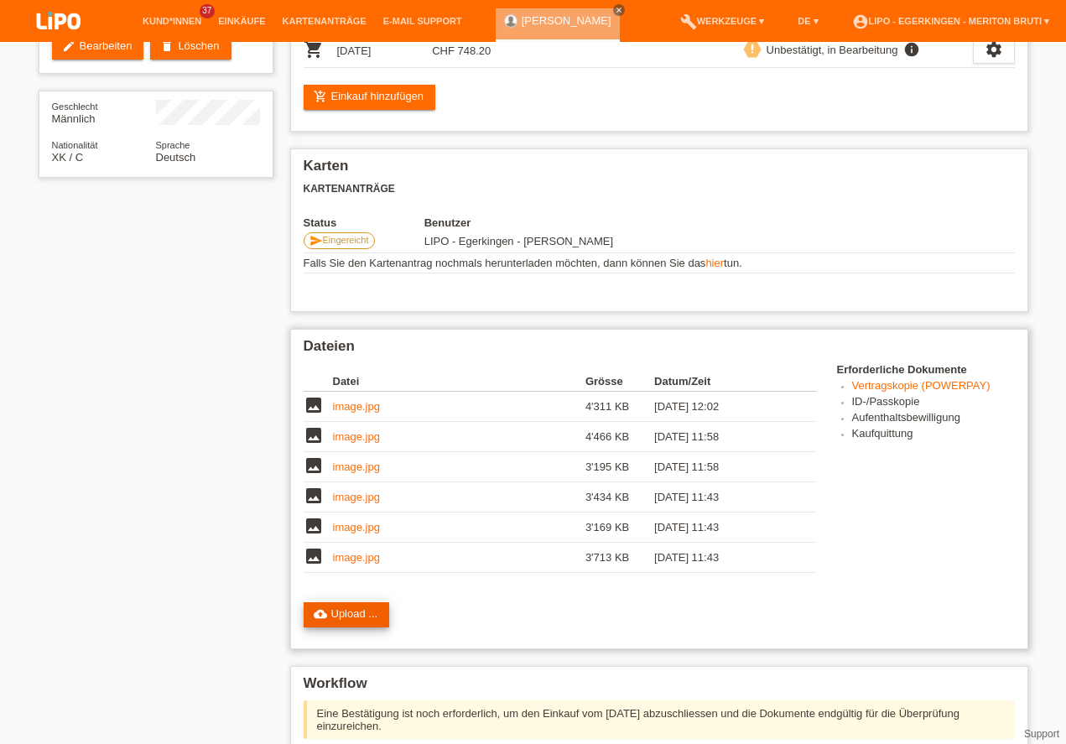
scroll to position [392, 0]
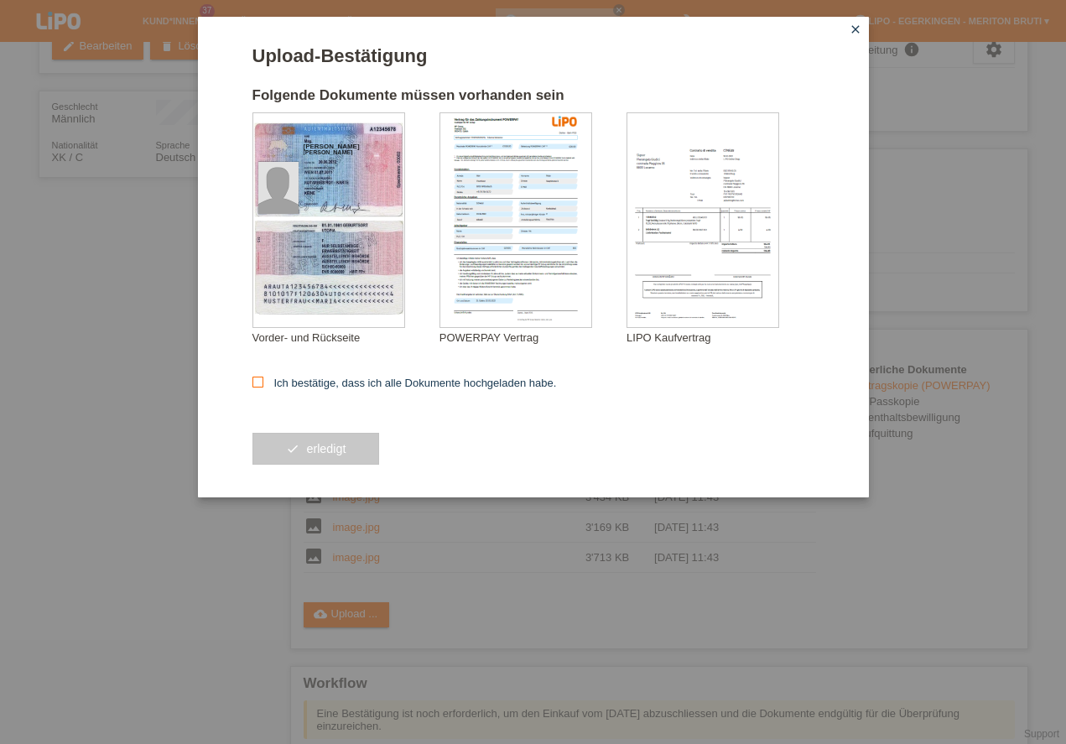
click at [262, 387] on icon at bounding box center [258, 382] width 11 height 11
click at [262, 387] on input "Ich bestätige, dass ich alle Dokumente hochgeladen habe." at bounding box center [258, 382] width 11 height 11
checkbox input "true"
click at [327, 460] on button "check erledigt" at bounding box center [317, 449] width 128 height 32
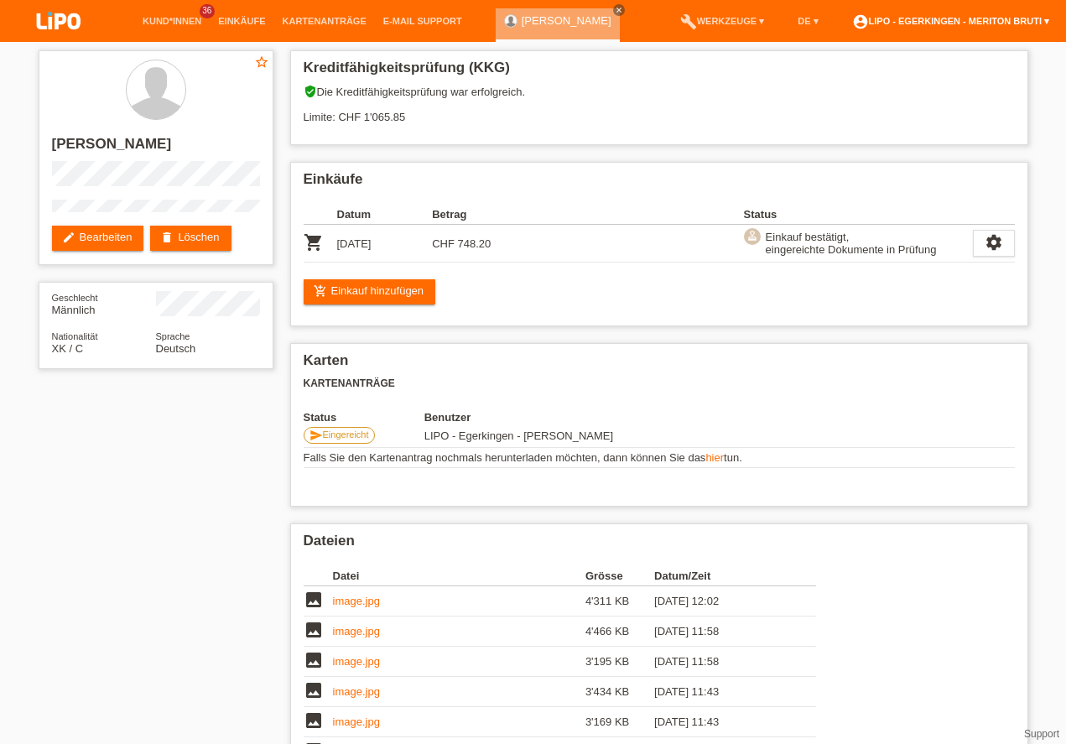
click at [952, 18] on link "account_circle LIPO - Egerkingen - Meriton Bruti ▾" at bounding box center [951, 21] width 214 height 10
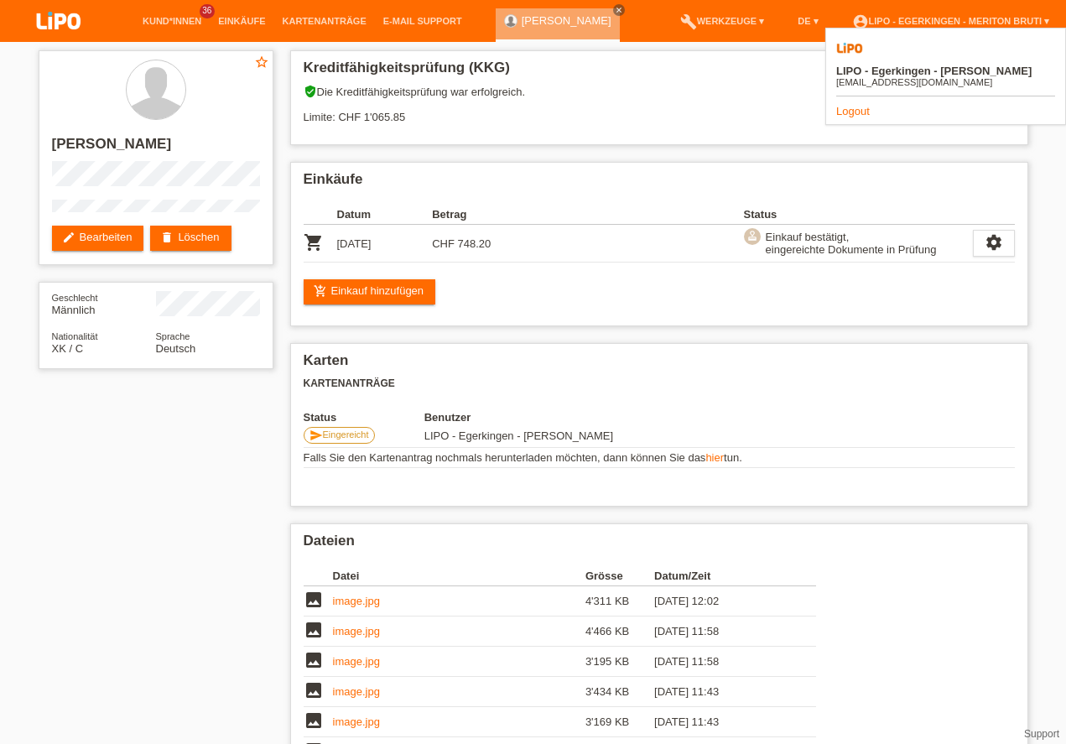
click at [844, 105] on link "Logout" at bounding box center [853, 111] width 34 height 13
